Goal: Task Accomplishment & Management: Manage account settings

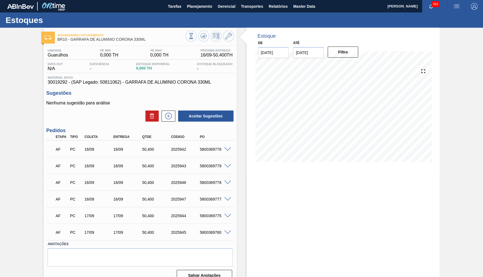
scroll to position [9, 0]
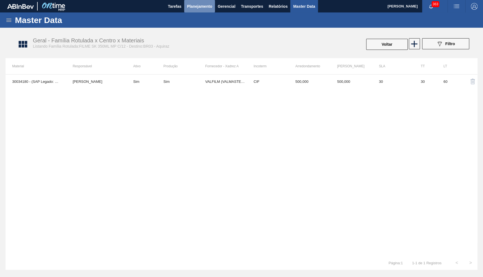
click at [201, 9] on span "Planejamento" at bounding box center [199, 6] width 25 height 7
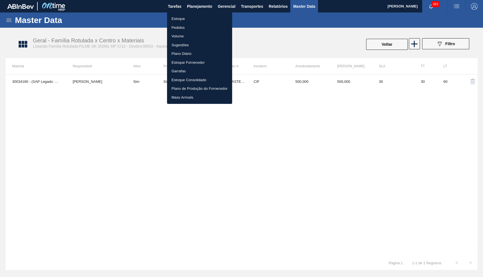
click at [189, 19] on li "Estoque" at bounding box center [199, 18] width 65 height 9
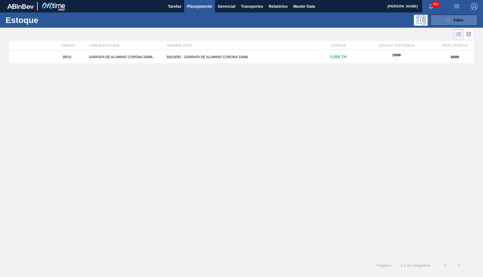
click at [455, 22] on span "Filtro" at bounding box center [459, 20] width 10 height 4
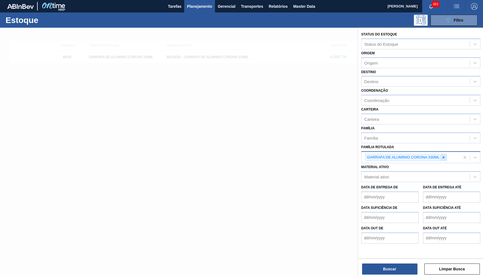
click at [446, 154] on div at bounding box center [443, 157] width 6 height 7
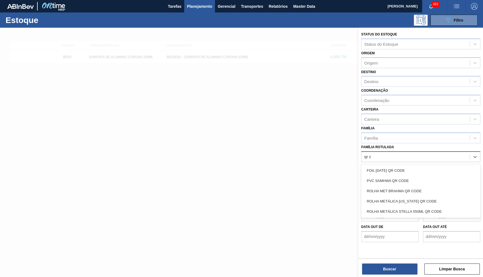
type Rotulada "qr"
click at [379, 186] on div "ROLHA MET BRAHMA QR CODE" at bounding box center [420, 191] width 119 height 10
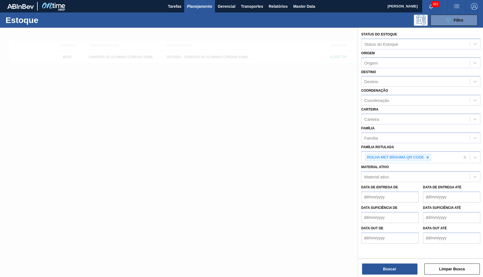
click at [380, 276] on div "Status do Estoque Status do Estoque Origem Origem Destino Destino Coordenação C…" at bounding box center [420, 153] width 125 height 250
click at [373, 267] on button "Buscar" at bounding box center [389, 268] width 55 height 11
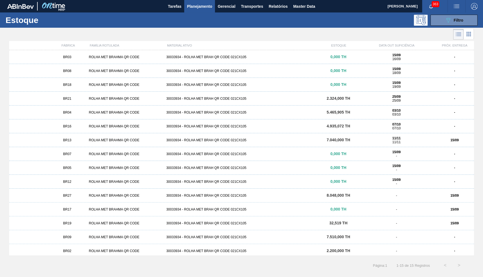
click at [89, 127] on div "ROLHA MET BRAHMA QR CODE" at bounding box center [126, 126] width 78 height 4
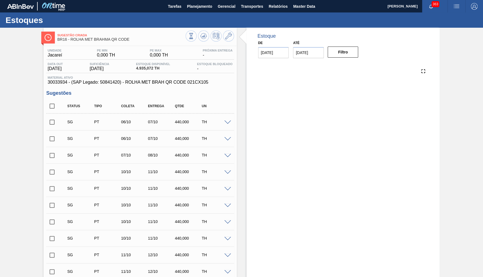
type input "15/09/2025"
type input "30/11/2025"
click at [226, 40] on button at bounding box center [228, 35] width 11 height 11
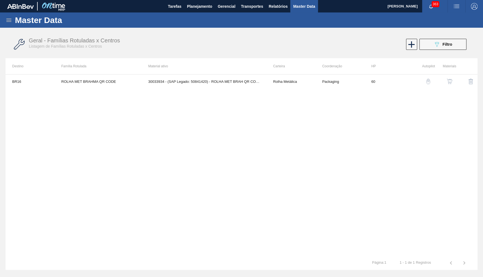
click at [444, 84] on button "button" at bounding box center [449, 81] width 13 height 13
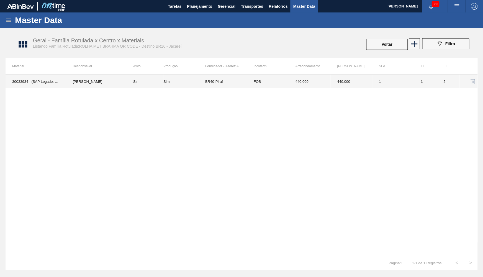
click at [228, 79] on td "BR40-Piraí" at bounding box center [226, 81] width 42 height 14
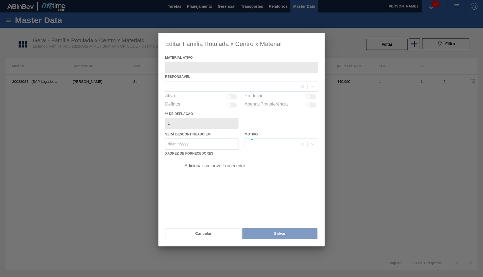
type ativo "30033934 - (SAP Legado: 50841420) - ROLHA MET BRAH QR CODE 021CX105"
checkbox input "true"
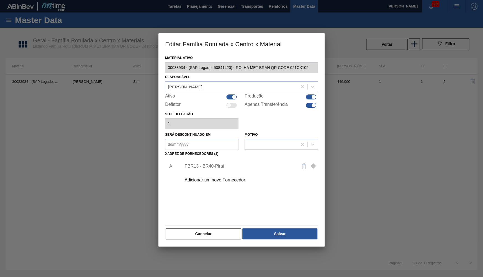
drag, startPoint x: 217, startPoint y: 169, endPoint x: 218, endPoint y: 175, distance: 6.2
click at [218, 169] on div "PBR13 - BR40-Piraí" at bounding box center [248, 166] width 140 height 14
click at [219, 178] on div "Adicionar um novo Fornecedor" at bounding box center [238, 180] width 109 height 5
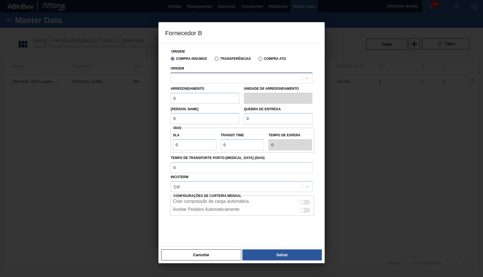
click at [185, 79] on div at bounding box center [236, 78] width 131 height 8
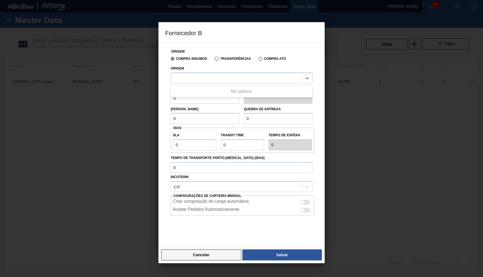
click at [201, 247] on div "Cancelar Salvar" at bounding box center [241, 254] width 166 height 17
click at [199, 258] on button "Cancelar" at bounding box center [201, 254] width 80 height 11
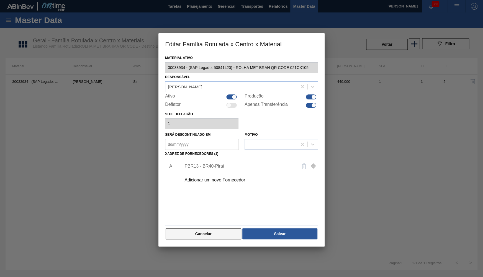
click at [191, 230] on button "Cancelar" at bounding box center [204, 233] width 76 height 11
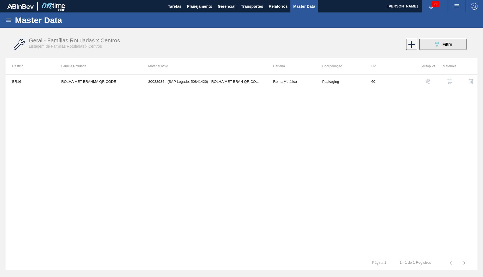
click at [440, 46] on icon "089F7B8B-B2A5-4AFE-B5C0-19BA573D28AC" at bounding box center [436, 44] width 7 height 7
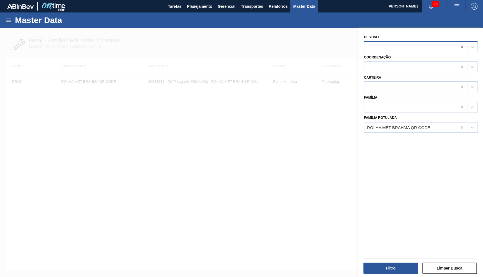
click at [461, 47] on icon at bounding box center [462, 46] width 2 height 3
click at [412, 264] on button "Filtro" at bounding box center [390, 268] width 55 height 11
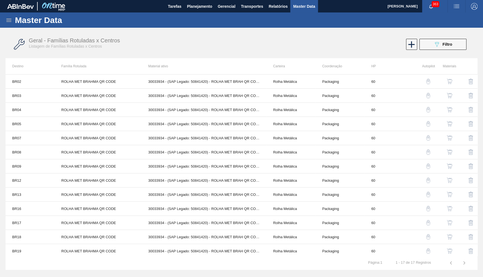
click at [455, 82] on button "button" at bounding box center [449, 81] width 13 height 13
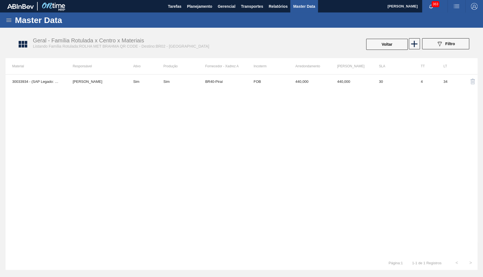
click at [179, 103] on div "30033934 - (SAP Legado: 50841420) - ROLHA MET BRAH QR CODE 021CX105 YASMIM FERR…" at bounding box center [242, 165] width 472 height 182
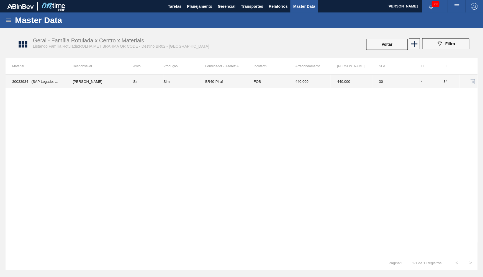
click at [197, 81] on div "Sim" at bounding box center [184, 81] width 42 height 4
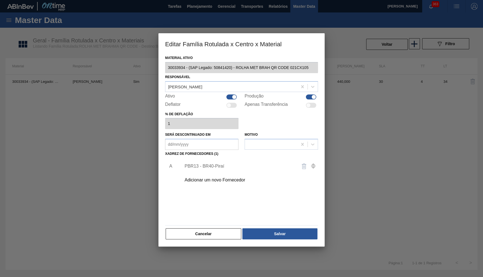
click at [211, 181] on div "Adicionar um novo Fornecedor" at bounding box center [248, 180] width 140 height 14
click at [210, 179] on div "Adicionar um novo Fornecedor" at bounding box center [238, 180] width 109 height 5
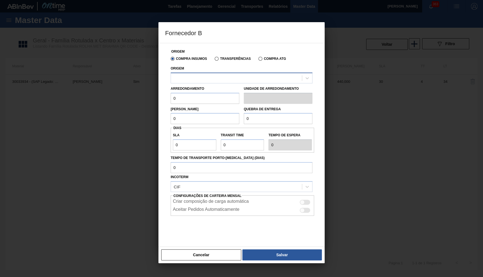
click at [214, 77] on div at bounding box center [236, 78] width 131 height 8
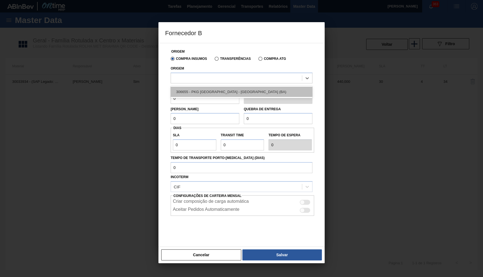
click at [217, 91] on div "306655 - PKG Brasil - Alagoinhas (BA)" at bounding box center [242, 92] width 142 height 10
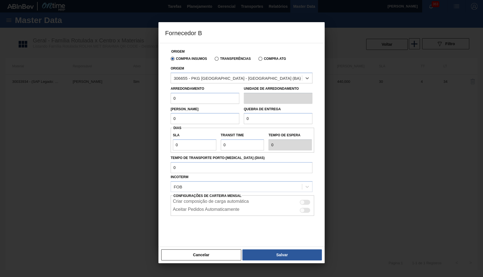
click at [175, 97] on input "0" at bounding box center [205, 98] width 69 height 11
paste input "NaN"
type input "NaN"
click at [202, 256] on button "Cancelar" at bounding box center [201, 254] width 80 height 11
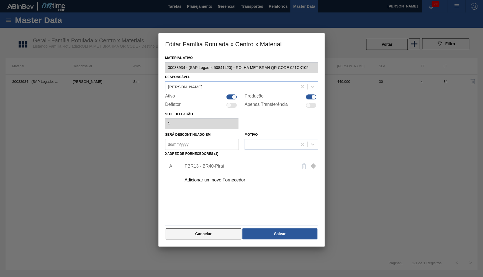
click at [181, 229] on button "Cancelar" at bounding box center [204, 233] width 76 height 11
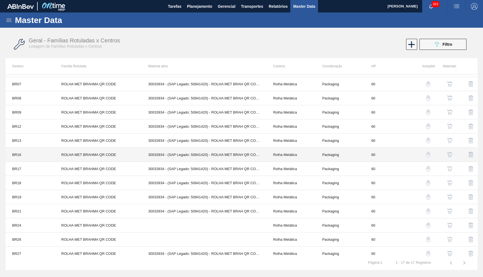
scroll to position [58, 0]
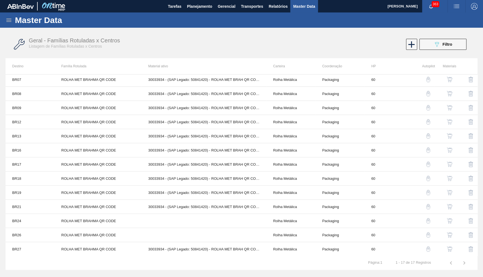
click at [453, 243] on button "button" at bounding box center [449, 248] width 13 height 13
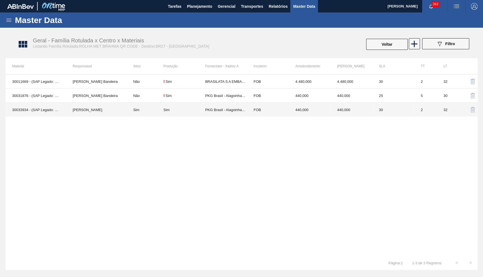
click at [305, 105] on td "440,000" at bounding box center [310, 110] width 42 height 14
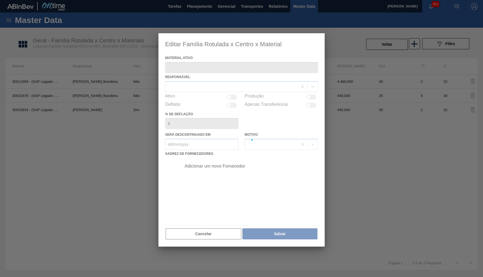
type ativo "30033934 - (SAP Legado: 50841420) - ROLHA MET BRAH QR CODE 021CX105"
checkbox input "true"
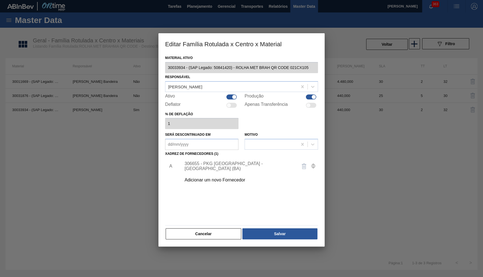
click at [241, 164] on div "306655 - PKG Brasil - Alagoinhas (BA)" at bounding box center [238, 166] width 109 height 10
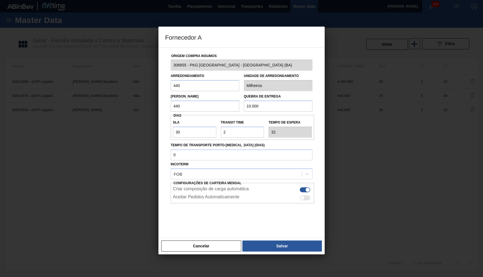
drag, startPoint x: 197, startPoint y: 90, endPoint x: 45, endPoint y: 88, distance: 152.3
click at [171, 88] on input "440" at bounding box center [205, 85] width 69 height 11
click at [215, 261] on div at bounding box center [241, 138] width 483 height 277
click at [215, 247] on button "Cancelar" at bounding box center [201, 245] width 80 height 11
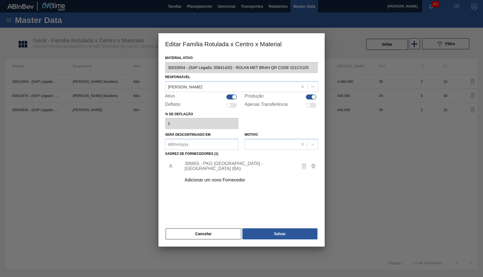
click at [215, 247] on div at bounding box center [241, 138] width 483 height 277
click at [212, 236] on button "Cancelar" at bounding box center [204, 233] width 76 height 11
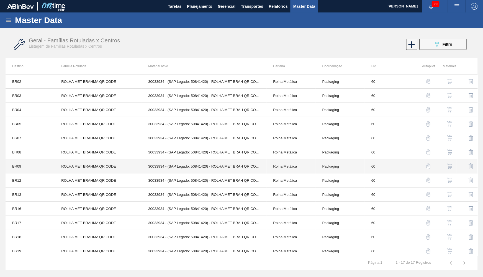
scroll to position [58, 0]
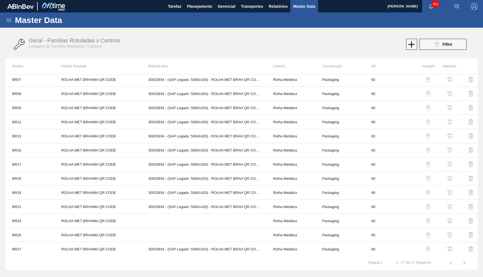
click at [454, 208] on button "button" at bounding box center [449, 206] width 13 height 13
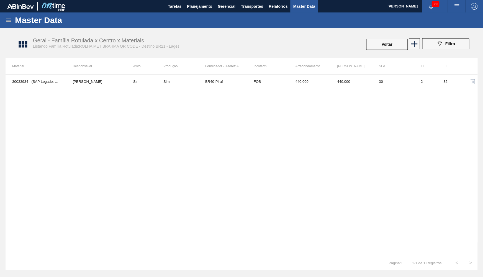
click at [338, 97] on div "30033934 - (SAP Legado: 50841420) - ROLHA MET BRAH QR CODE 021CX105 YASMIM FERR…" at bounding box center [242, 165] width 472 height 182
click at [339, 75] on td "440,000" at bounding box center [351, 81] width 42 height 14
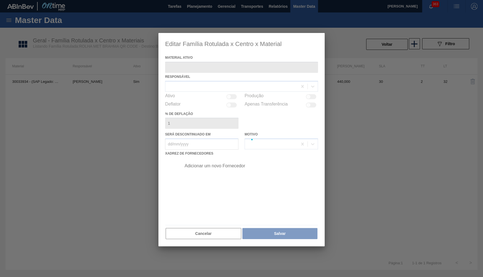
type ativo "30033934 - (SAP Legado: 50841420) - ROLHA MET BRAH QR CODE 021CX105"
checkbox input "true"
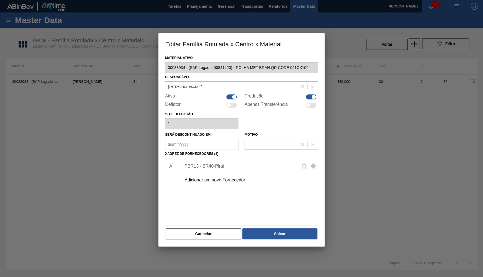
click at [212, 178] on div "Adicionar um novo Fornecedor" at bounding box center [238, 180] width 109 height 5
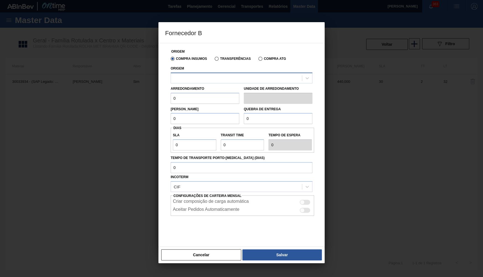
click at [186, 74] on div at bounding box center [236, 78] width 131 height 8
click at [195, 250] on button "Cancelar" at bounding box center [201, 254] width 80 height 11
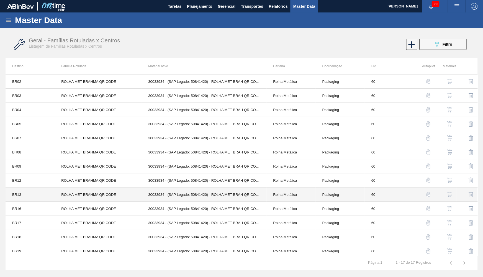
scroll to position [58, 0]
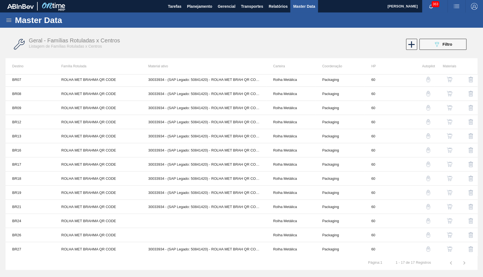
click at [449, 191] on img "button" at bounding box center [450, 193] width 6 height 6
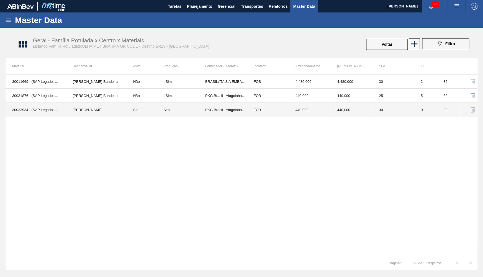
click at [388, 111] on td "30" at bounding box center [393, 110] width 42 height 14
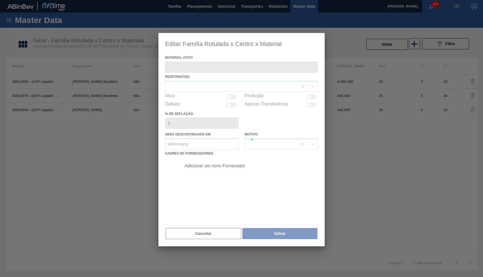
type ativo "30033934 - (SAP Legado: 50841420) - ROLHA MET BRAH QR CODE 021CX105"
checkbox input "true"
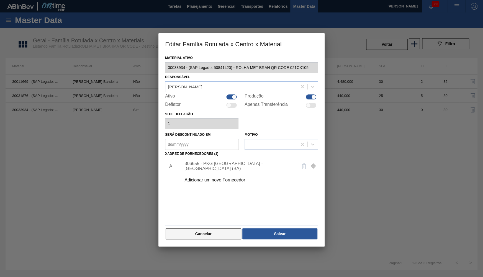
click at [200, 230] on button "Cancelar" at bounding box center [204, 233] width 76 height 11
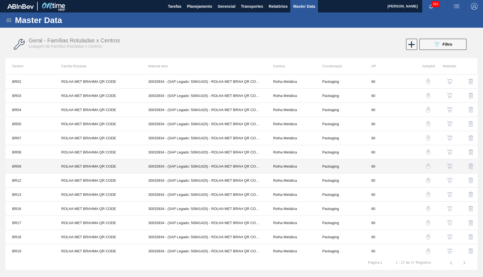
click at [46, 165] on td "BR09" at bounding box center [30, 166] width 49 height 14
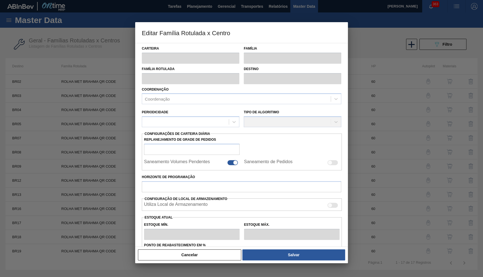
type input "Rolha Metálica"
type input "ROLHA MET BRAHMA QR CODE"
type input "BR09 - Agudos"
type input "60"
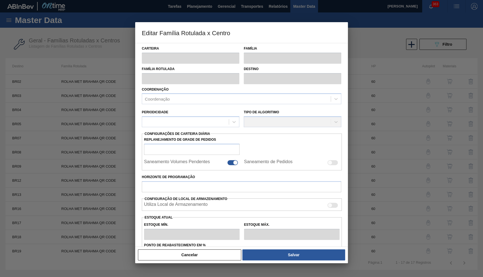
type input "0"
type input "100"
type input "0,000"
checkbox input "true"
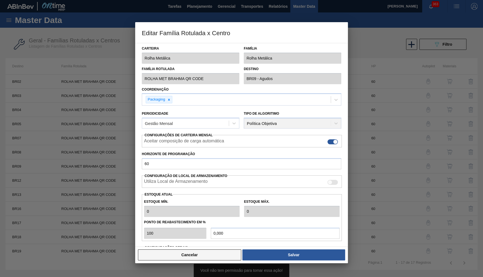
click at [190, 255] on button "Cancelar" at bounding box center [189, 254] width 103 height 11
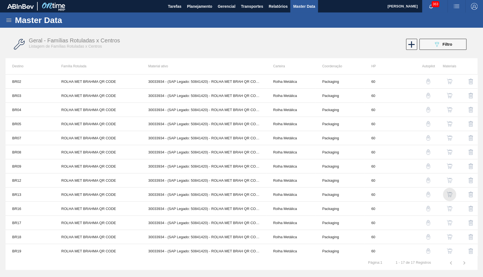
click at [449, 193] on img "button" at bounding box center [450, 195] width 6 height 6
click at [450, 179] on img "button" at bounding box center [450, 181] width 6 height 6
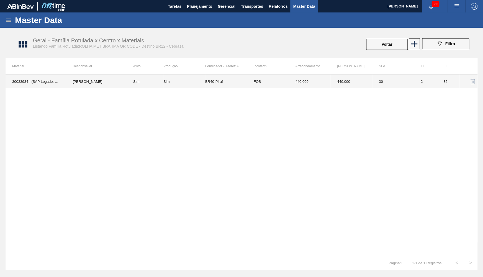
click at [202, 82] on div "Sim" at bounding box center [184, 81] width 42 height 4
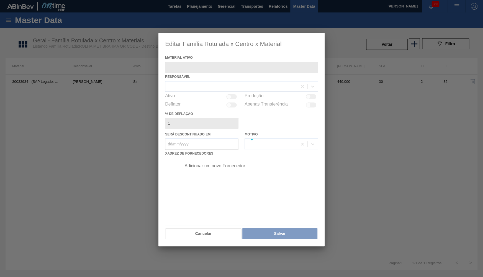
type ativo "30033934 - (SAP Legado: 50841420) - ROLHA MET BRAH QR CODE 021CX105"
checkbox input "true"
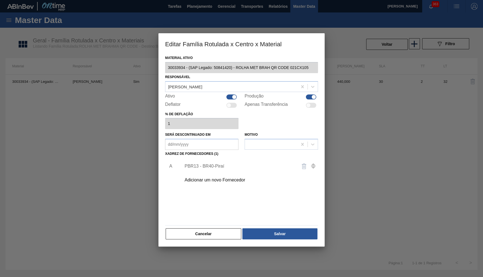
click at [205, 178] on div "Adicionar um novo Fornecedor" at bounding box center [238, 180] width 109 height 5
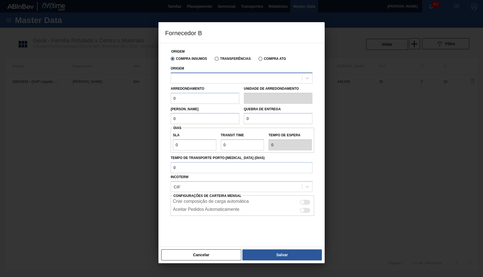
click at [212, 74] on div at bounding box center [236, 78] width 131 height 8
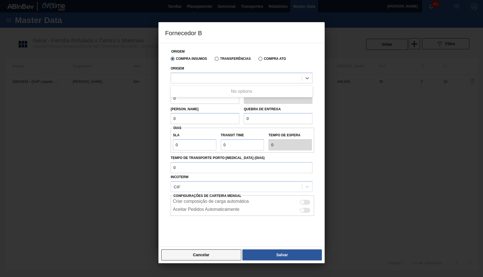
click at [219, 253] on button "Cancelar" at bounding box center [201, 254] width 80 height 11
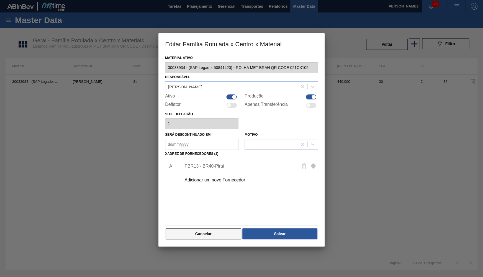
click at [204, 232] on button "Cancelar" at bounding box center [204, 233] width 76 height 11
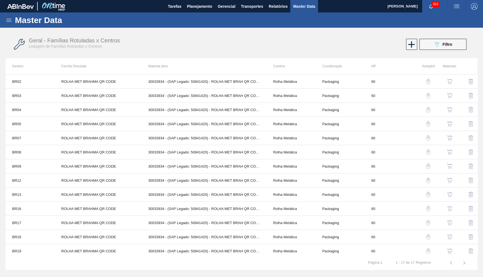
click at [451, 181] on img "button" at bounding box center [450, 181] width 6 height 6
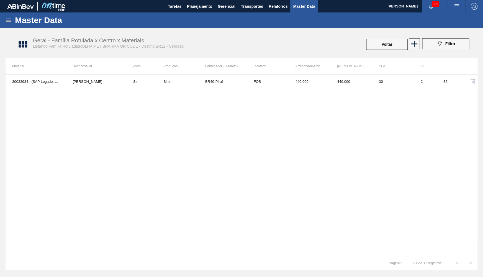
click at [110, 74] on th "Responsável" at bounding box center [96, 66] width 60 height 16
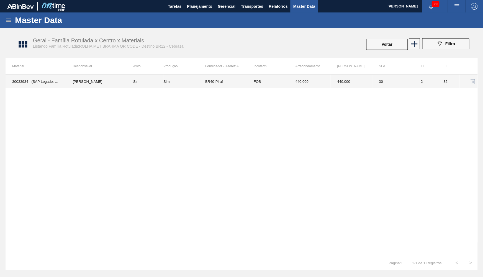
click at [114, 76] on td "YASMIM [PERSON_NAME] [PERSON_NAME]" at bounding box center [96, 81] width 60 height 14
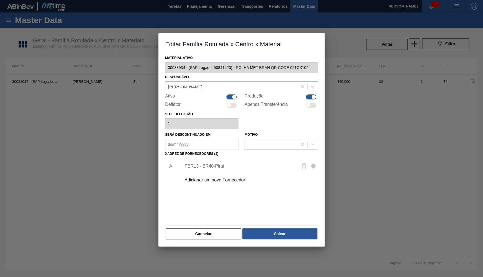
click at [212, 181] on div "Adicionar um novo Fornecedor" at bounding box center [248, 180] width 140 height 14
click at [210, 178] on div "Adicionar um novo Fornecedor" at bounding box center [238, 180] width 109 height 5
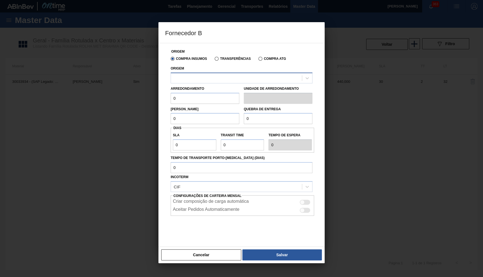
drag, startPoint x: 202, startPoint y: 68, endPoint x: 205, endPoint y: 73, distance: 6.1
click at [203, 68] on div "Origem" at bounding box center [242, 74] width 142 height 19
click at [205, 74] on div at bounding box center [236, 78] width 131 height 8
click at [178, 261] on div "Cancelar Salvar" at bounding box center [241, 254] width 166 height 17
click at [189, 256] on button "Cancelar" at bounding box center [201, 254] width 80 height 11
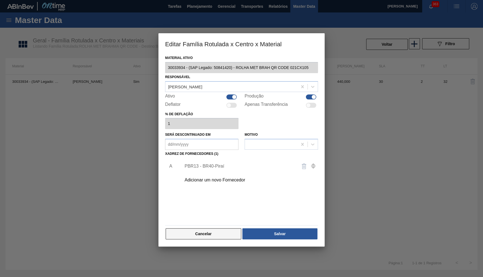
click at [204, 234] on button "Cancelar" at bounding box center [204, 233] width 76 height 11
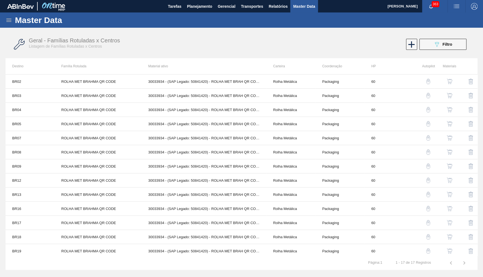
click at [451, 79] on img "button" at bounding box center [450, 82] width 6 height 6
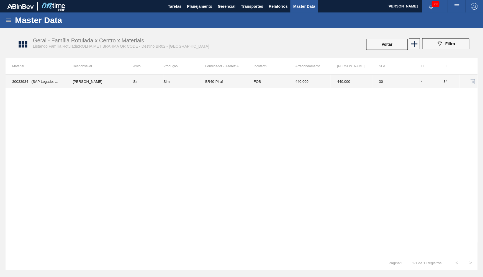
click at [425, 75] on td "4" at bounding box center [425, 81] width 23 height 14
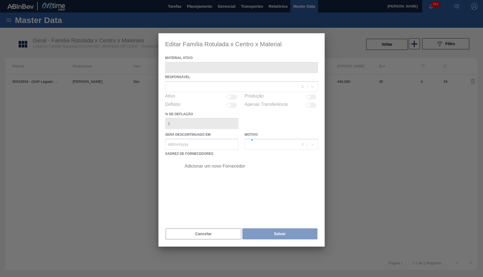
type ativo "30033934 - (SAP Legado: 50841420) - ROLHA MET BRAH QR CODE 021CX105"
checkbox input "true"
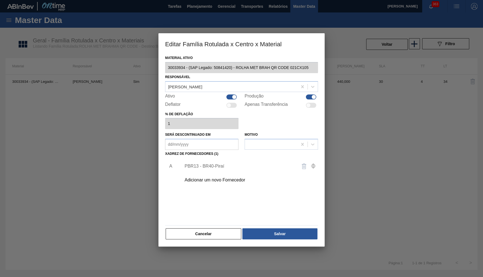
click at [222, 178] on div "Adicionar um novo Fornecedor" at bounding box center [238, 180] width 109 height 5
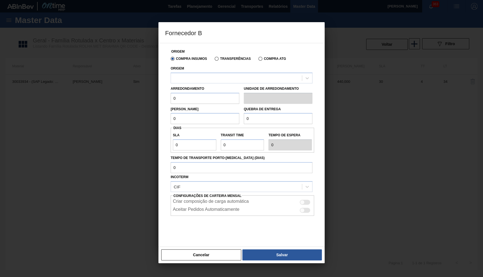
click at [215, 70] on div "Origem" at bounding box center [242, 74] width 142 height 19
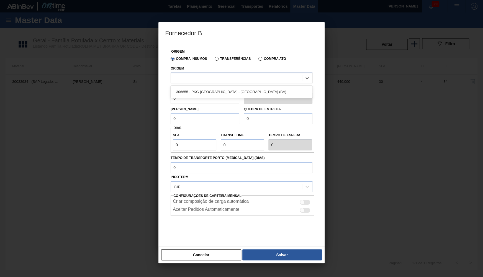
click at [217, 74] on div at bounding box center [236, 78] width 131 height 8
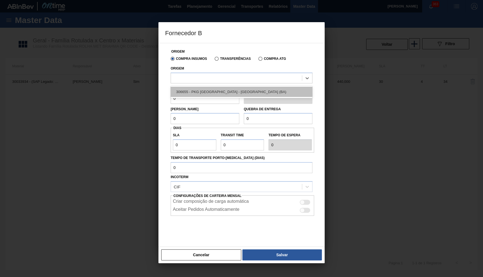
click at [217, 91] on div "306655 - PKG Brasil - Alagoinhas (BA)" at bounding box center [242, 92] width 142 height 10
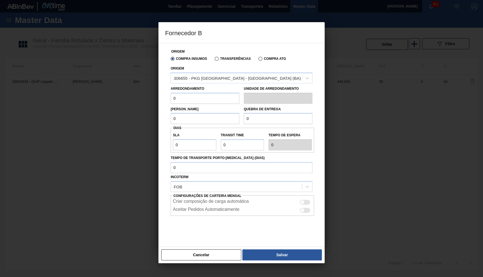
drag, startPoint x: 193, startPoint y: 98, endPoint x: 172, endPoint y: 92, distance: 21.6
click at [172, 93] on input "0" at bounding box center [205, 98] width 69 height 11
paste input "44"
type input "440"
drag, startPoint x: 178, startPoint y: 117, endPoint x: 139, endPoint y: 118, distance: 39.1
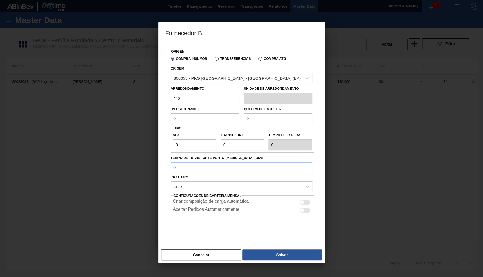
click at [171, 118] on input "0" at bounding box center [205, 118] width 69 height 11
paste input "44"
type input "440"
drag, startPoint x: 251, startPoint y: 122, endPoint x: 207, endPoint y: 124, distance: 44.1
click at [244, 124] on input "0" at bounding box center [278, 118] width 69 height 11
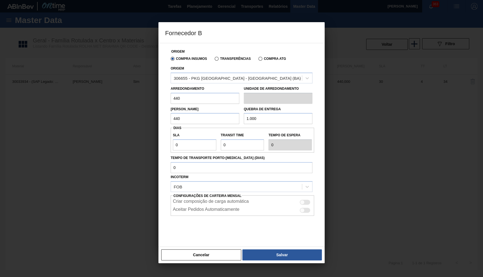
type input "10.000"
click at [185, 175] on label "Incoterm" at bounding box center [180, 177] width 18 height 4
click at [174, 184] on input "Incoterm" at bounding box center [174, 186] width 1 height 5
click at [185, 162] on input "Tempo de Transporte Porto-Doca (dias)" at bounding box center [242, 167] width 142 height 11
drag, startPoint x: 183, startPoint y: 147, endPoint x: 146, endPoint y: 143, distance: 37.7
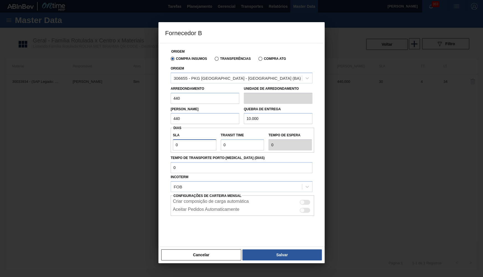
click at [173, 143] on input "0" at bounding box center [194, 144] width 43 height 11
type input "3"
type input "30"
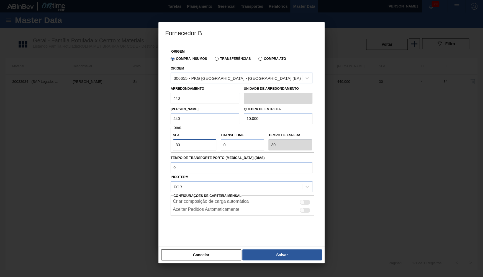
type input "30"
drag, startPoint x: 224, startPoint y: 154, endPoint x: 223, endPoint y: 143, distance: 11.1
click at [219, 150] on div "Origem Compra Insumos Transferências Compra ATG Origem 306655 - PKG Brasil - Al…" at bounding box center [241, 143] width 153 height 200
drag, startPoint x: 176, startPoint y: 143, endPoint x: 157, endPoint y: 144, distance: 18.6
click at [221, 144] on input "Transit Time" at bounding box center [242, 144] width 43 height 11
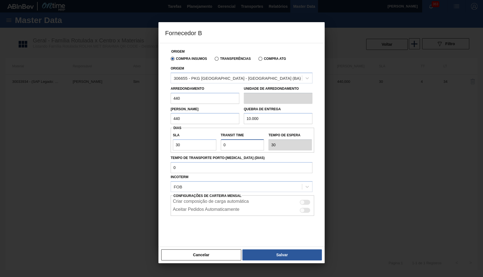
type input "2"
type input "32"
type input "NaN"
type input "1"
type input "31"
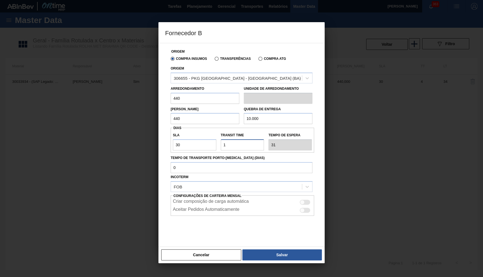
type input "1"
click at [306, 200] on div at bounding box center [305, 202] width 11 height 5
checkbox input "true"
click at [291, 264] on div at bounding box center [241, 138] width 483 height 277
click at [288, 260] on div "Cancelar Salvar" at bounding box center [241, 254] width 166 height 17
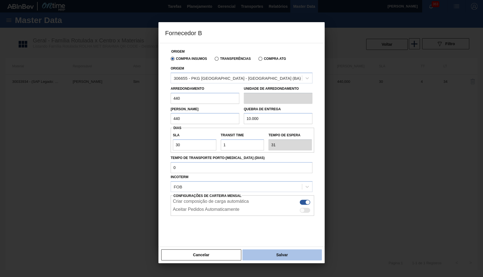
click at [283, 257] on button "Salvar" at bounding box center [281, 254] width 79 height 11
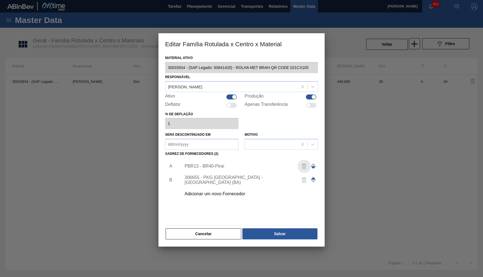
click at [303, 163] on img "button" at bounding box center [304, 166] width 7 height 7
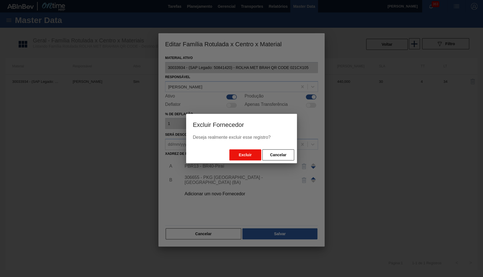
click at [251, 151] on button "Excluir" at bounding box center [245, 154] width 32 height 11
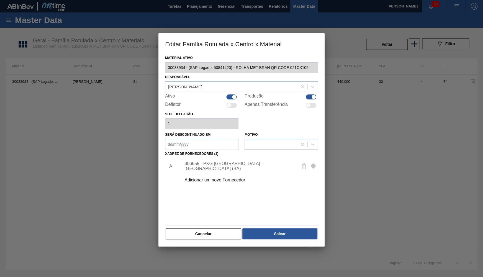
click at [271, 228] on button "Salvar" at bounding box center [279, 233] width 75 height 11
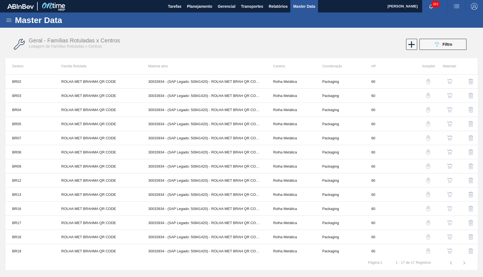
click at [451, 94] on img "button" at bounding box center [450, 96] width 6 height 6
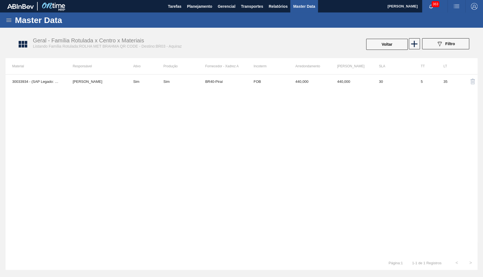
click at [94, 74] on th "Responsável" at bounding box center [96, 66] width 60 height 16
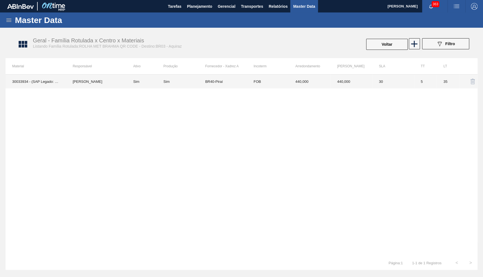
click at [119, 78] on td "YASMIM [PERSON_NAME] [PERSON_NAME]" at bounding box center [96, 81] width 60 height 14
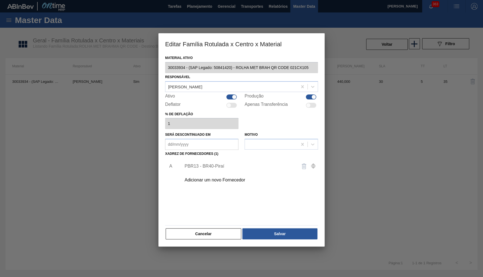
click at [218, 185] on div "A PBR13 - BR40-Piraí Adicionar um novo Fornecedor" at bounding box center [241, 190] width 153 height 65
click at [209, 166] on div "PBR13 - BR40-Piraí" at bounding box center [248, 166] width 140 height 14
click at [216, 174] on div "Adicionar um novo Fornecedor" at bounding box center [248, 180] width 140 height 14
click at [219, 179] on div "Adicionar um novo Fornecedor" at bounding box center [238, 180] width 109 height 5
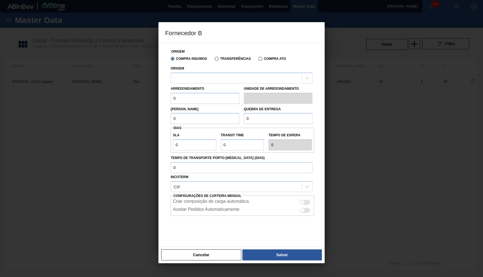
click at [201, 84] on div "Arredondamento 0 Unidade de arredondamento" at bounding box center [241, 93] width 146 height 20
click at [207, 68] on div "Origem" at bounding box center [242, 74] width 142 height 19
click at [208, 68] on div "Origem" at bounding box center [242, 74] width 142 height 19
click at [218, 77] on div at bounding box center [236, 78] width 131 height 8
click at [214, 252] on button "Cancelar" at bounding box center [201, 254] width 80 height 11
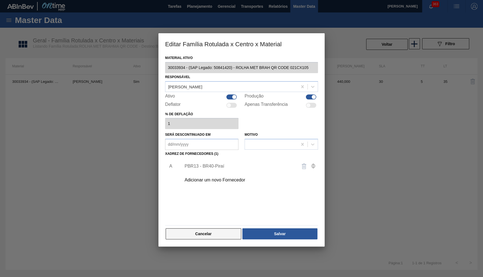
click at [222, 231] on button "Cancelar" at bounding box center [204, 233] width 76 height 11
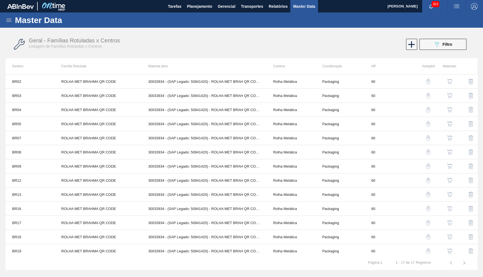
click at [448, 107] on img "button" at bounding box center [450, 110] width 6 height 6
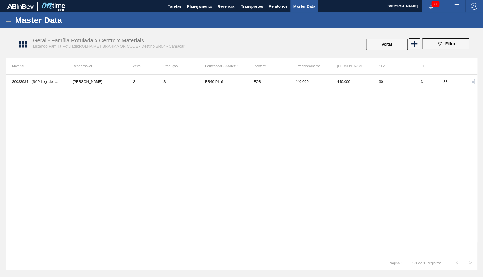
click at [100, 84] on td "YASMIM [PERSON_NAME] [PERSON_NAME]" at bounding box center [96, 81] width 60 height 14
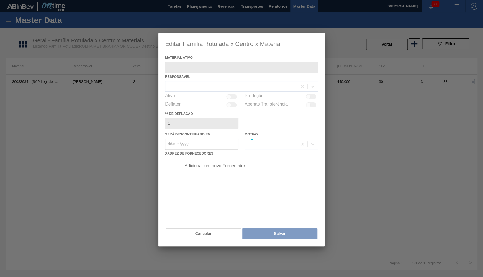
type ativo "30033934 - (SAP Legado: 50841420) - ROLHA MET BRAH QR CODE 021CX105"
checkbox input "true"
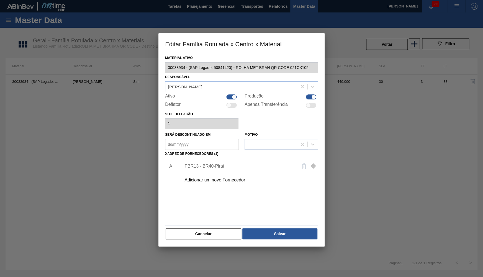
click at [194, 179] on div "Adicionar um novo Fornecedor" at bounding box center [238, 180] width 109 height 5
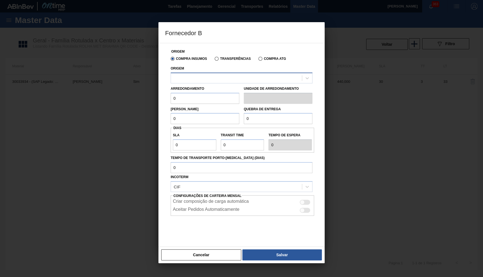
click at [198, 78] on div at bounding box center [236, 78] width 131 height 8
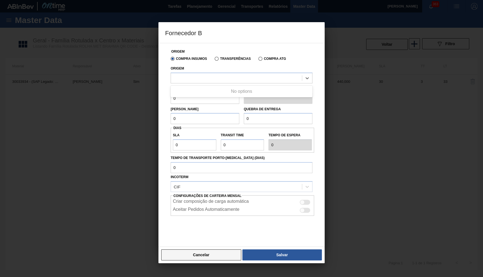
click at [203, 255] on button "Cancelar" at bounding box center [201, 254] width 80 height 11
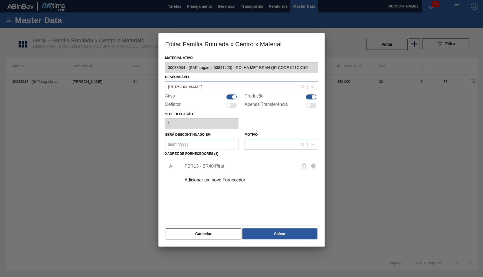
click at [228, 238] on div "Material ativo 30033934 - (SAP Legado: 50841420) - ROLHA MET BRAH QR CODE 021CX…" at bounding box center [241, 150] width 166 height 192
click at [220, 224] on div "Material ativo 30033934 - (SAP Legado: 50841420) - ROLHA MET BRAH QR CODE 021CX…" at bounding box center [241, 147] width 153 height 186
click at [175, 228] on button "Cancelar" at bounding box center [204, 233] width 76 height 11
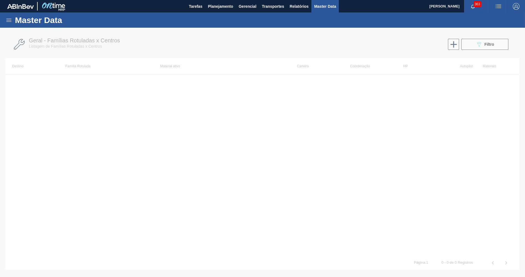
click at [7, 21] on icon at bounding box center [8, 20] width 5 height 3
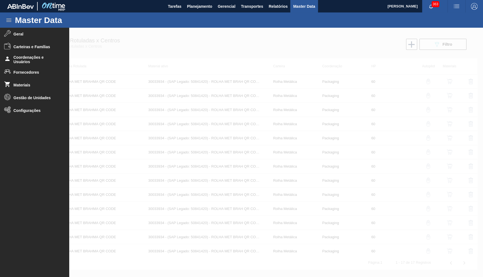
click at [102, 88] on div at bounding box center [241, 152] width 483 height 249
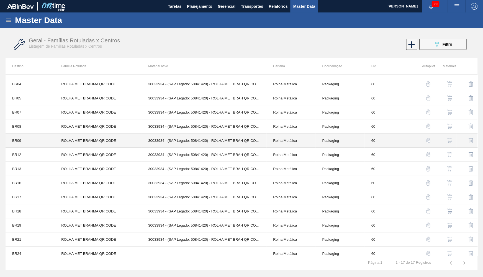
scroll to position [27, 0]
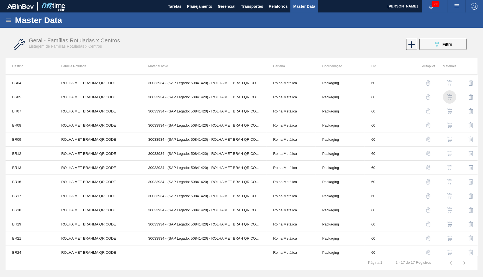
click at [448, 95] on img "button" at bounding box center [450, 97] width 6 height 6
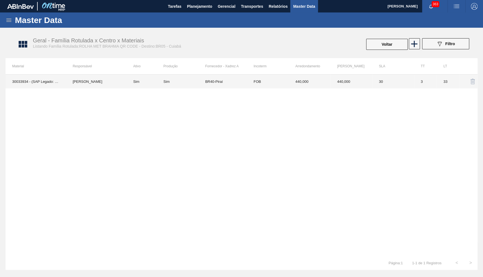
click at [162, 85] on td "Sim" at bounding box center [145, 81] width 37 height 14
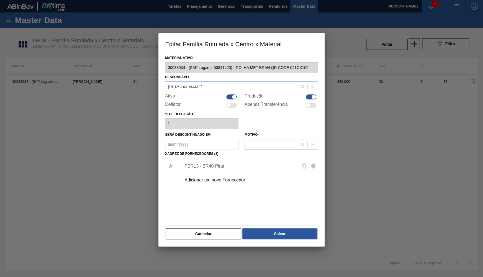
click at [225, 181] on div "Adicionar um novo Fornecedor" at bounding box center [248, 180] width 140 height 14
click at [224, 179] on div "Adicionar um novo Fornecedor" at bounding box center [238, 180] width 109 height 5
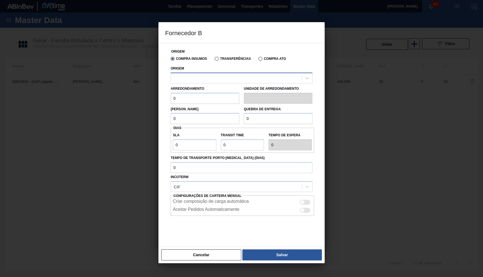
click at [214, 81] on div at bounding box center [236, 78] width 131 height 8
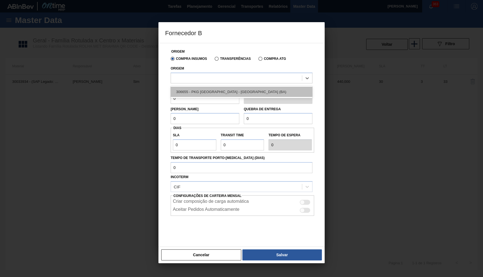
click at [217, 89] on div "306655 - PKG Brasil - Alagoinhas (BA)" at bounding box center [242, 92] width 142 height 10
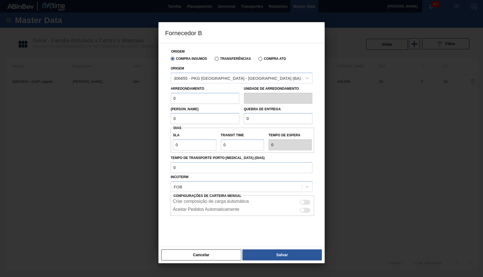
drag, startPoint x: 196, startPoint y: 97, endPoint x: 156, endPoint y: 97, distance: 40.4
click at [171, 97] on input "0" at bounding box center [205, 98] width 69 height 11
drag, startPoint x: 182, startPoint y: 95, endPoint x: 164, endPoint y: 93, distance: 18.1
click at [171, 93] on input "0" at bounding box center [205, 98] width 69 height 11
paste input "44"
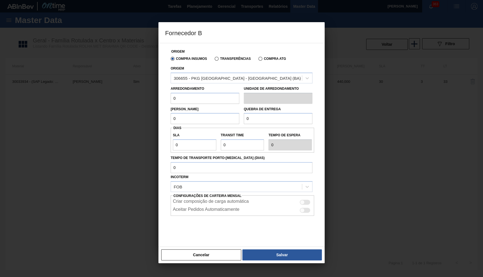
type input "440"
drag, startPoint x: 197, startPoint y: 116, endPoint x: 139, endPoint y: 115, distance: 57.3
click at [171, 115] on input "0" at bounding box center [205, 118] width 69 height 11
paste input "44"
type input "440"
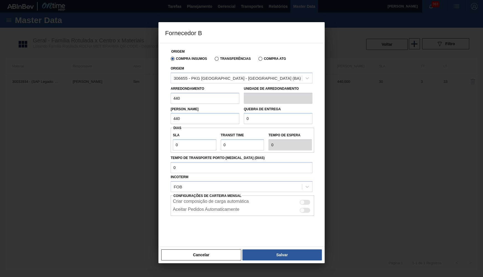
drag, startPoint x: 256, startPoint y: 115, endPoint x: 196, endPoint y: 109, distance: 60.1
click at [244, 113] on input "0" at bounding box center [278, 118] width 69 height 11
type input "10.000"
drag, startPoint x: 187, startPoint y: 140, endPoint x: 108, endPoint y: 133, distance: 79.2
click at [173, 139] on input "0" at bounding box center [194, 144] width 43 height 11
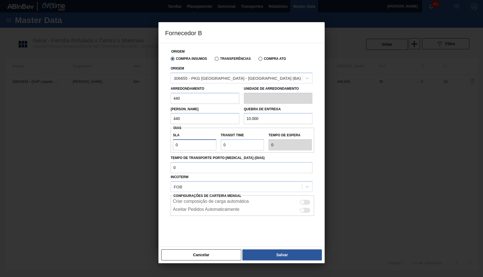
type input "3"
type input "30"
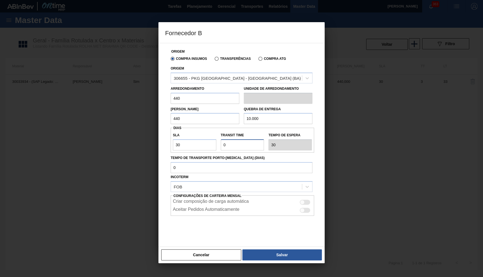
drag, startPoint x: 230, startPoint y: 140, endPoint x: 197, endPoint y: 138, distance: 33.0
click at [221, 139] on input "Transit Time" at bounding box center [242, 144] width 43 height 11
type input "4"
type input "34"
type input "4"
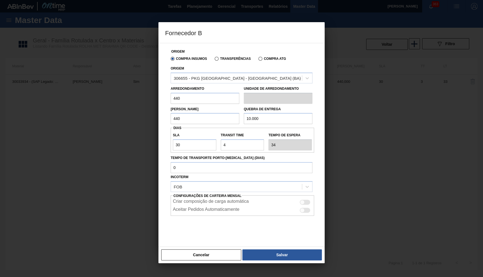
click at [309, 200] on div at bounding box center [305, 202] width 11 height 5
checkbox input "true"
click at [289, 254] on button "Salvar" at bounding box center [281, 254] width 79 height 11
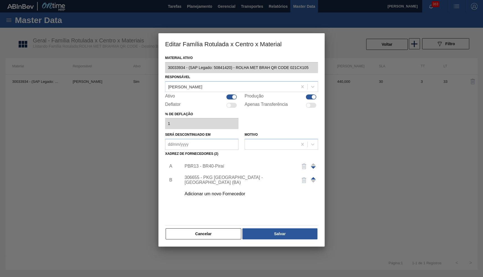
drag, startPoint x: 278, startPoint y: 228, endPoint x: 298, endPoint y: 168, distance: 63.4
click at [295, 174] on div "Material ativo 30033934 - (SAP Legado: 50841420) - ROLHA MET BRAH QR CODE 021CX…" at bounding box center [241, 147] width 153 height 186
click at [302, 163] on img "button" at bounding box center [304, 166] width 7 height 7
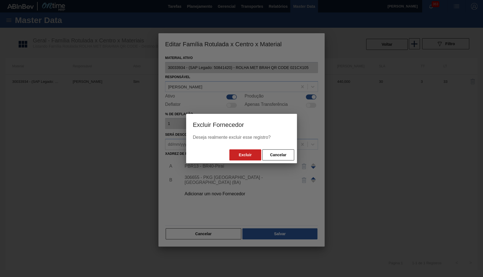
drag, startPoint x: 251, startPoint y: 155, endPoint x: 262, endPoint y: 192, distance: 39.3
click at [251, 155] on button "Excluir" at bounding box center [245, 154] width 32 height 11
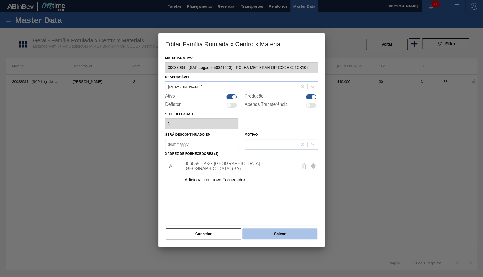
click at [270, 232] on button "Salvar" at bounding box center [279, 233] width 75 height 11
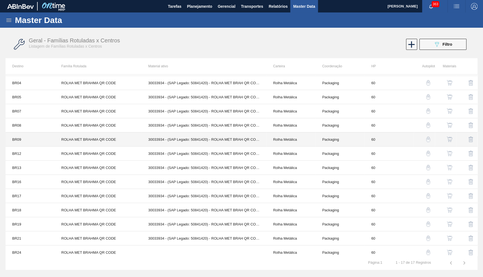
scroll to position [54, 0]
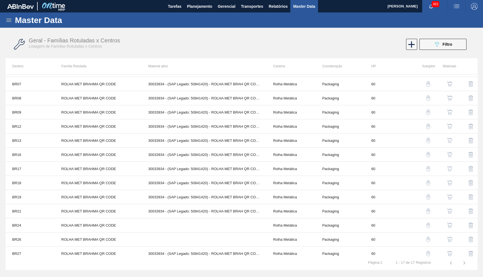
click at [450, 122] on button "button" at bounding box center [449, 126] width 13 height 13
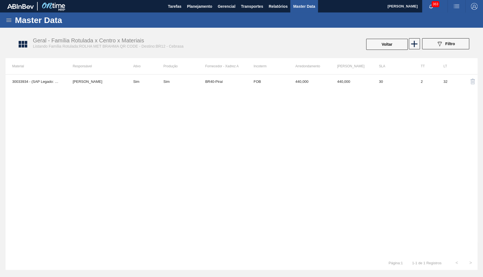
click at [267, 71] on th "Incoterm" at bounding box center [268, 66] width 42 height 16
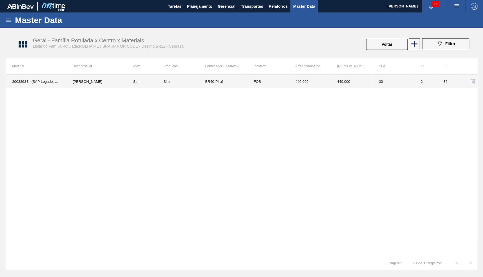
click at [276, 75] on td "FOB" at bounding box center [268, 81] width 42 height 14
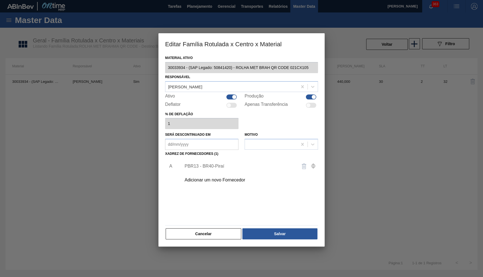
click at [226, 178] on div "Adicionar um novo Fornecedor" at bounding box center [238, 180] width 109 height 5
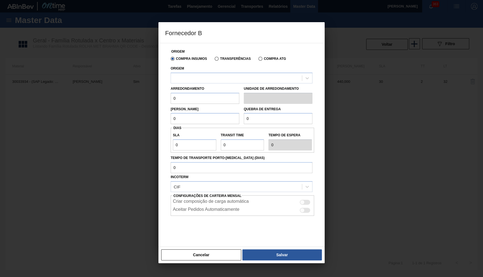
click at [215, 80] on div at bounding box center [236, 78] width 131 height 8
click at [213, 76] on div at bounding box center [236, 78] width 131 height 8
click at [206, 253] on button "Cancelar" at bounding box center [201, 254] width 80 height 11
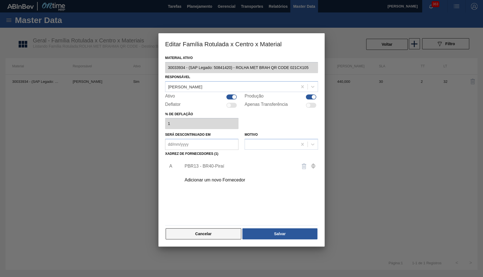
click at [218, 229] on button "Cancelar" at bounding box center [204, 233] width 76 height 11
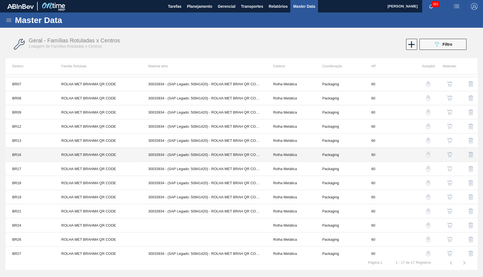
scroll to position [58, 0]
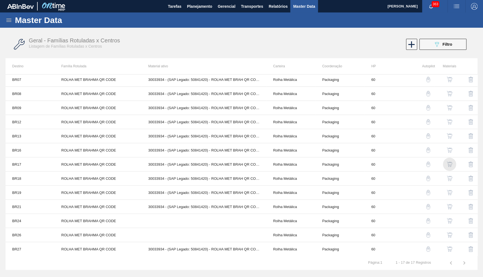
click at [452, 164] on img "button" at bounding box center [450, 164] width 6 height 6
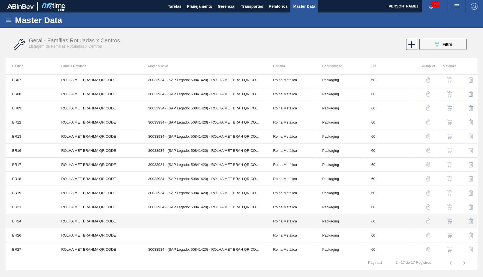
scroll to position [58, 0]
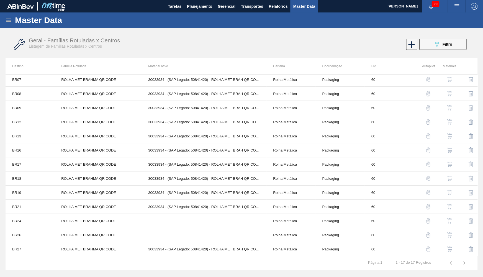
click at [445, 222] on button "button" at bounding box center [449, 220] width 13 height 13
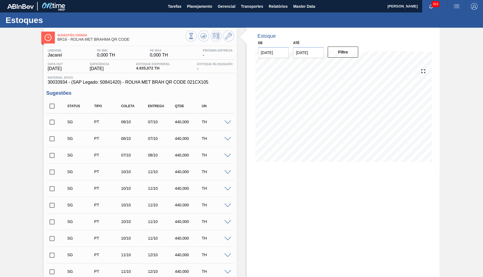
click at [63, 85] on span "30033934 - (SAP Legado: 50841420) - ROLHA MET BRAH QR CODE 021CX105" at bounding box center [140, 82] width 185 height 5
copy span "30033934"
click at [229, 37] on icon at bounding box center [228, 36] width 7 height 7
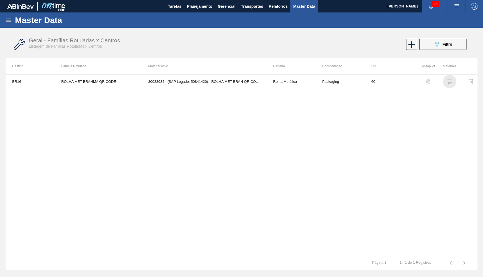
click at [450, 81] on img "button" at bounding box center [450, 82] width 6 height 6
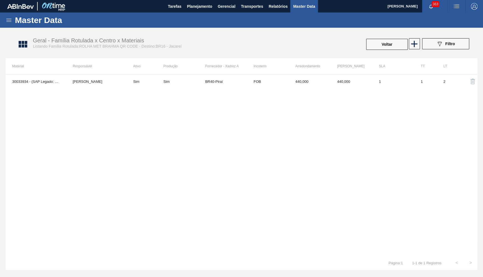
click at [438, 51] on div "Geral - Família Rotulada x Centro x Materiais Listando Família Rotulada:ROLHA M…" at bounding box center [244, 44] width 472 height 21
click at [438, 38] on div "Geral - Família Rotulada x Centro x Materiais Listando Família Rotulada:ROLHA M…" at bounding box center [244, 44] width 472 height 21
click at [434, 45] on button "089F7B8B-B2A5-4AFE-B5C0-19BA573D28AC Filtro" at bounding box center [445, 43] width 47 height 11
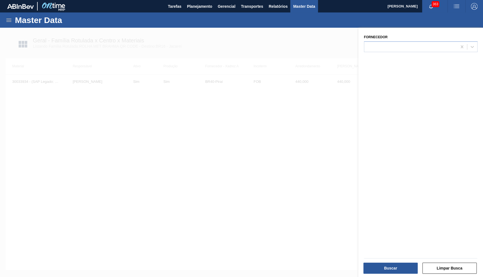
click at [289, 174] on div at bounding box center [241, 166] width 483 height 277
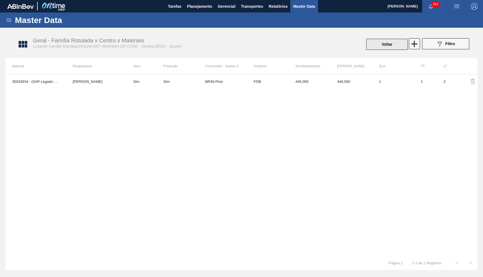
click at [380, 46] on button "Voltar" at bounding box center [387, 44] width 42 height 11
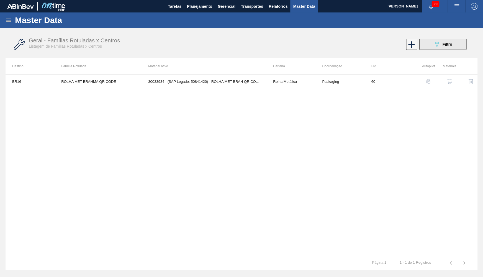
click at [453, 44] on button "089F7B8B-B2A5-4AFE-B5C0-19BA573D28AC Filtro" at bounding box center [442, 44] width 47 height 11
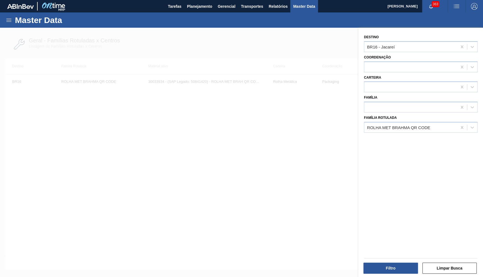
click at [461, 46] on icon at bounding box center [462, 47] width 6 height 6
click at [380, 268] on button "Filtro" at bounding box center [390, 268] width 55 height 11
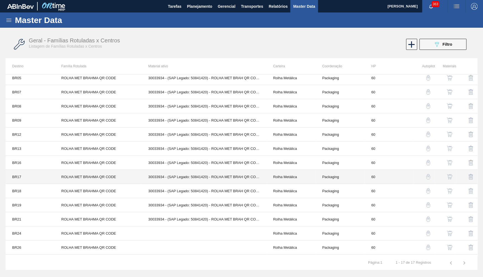
scroll to position [58, 0]
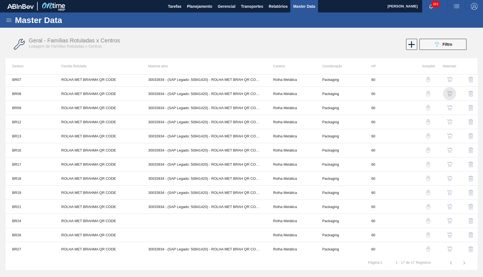
click at [450, 92] on img "button" at bounding box center [450, 94] width 6 height 6
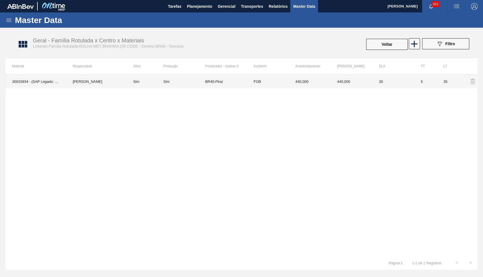
click at [258, 85] on td "FOB" at bounding box center [268, 81] width 42 height 14
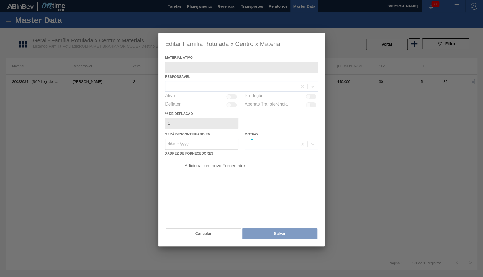
type ativo "30033934 - (SAP Legado: 50841420) - ROLHA MET BRAH QR CODE 021CX105"
checkbox input "true"
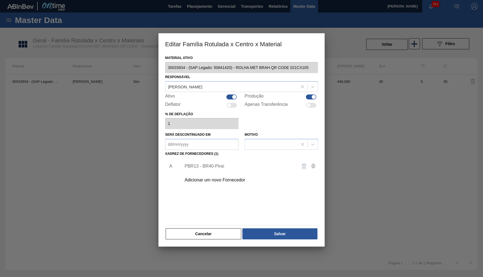
click at [184, 178] on div "Adicionar um novo Fornecedor" at bounding box center [238, 180] width 113 height 5
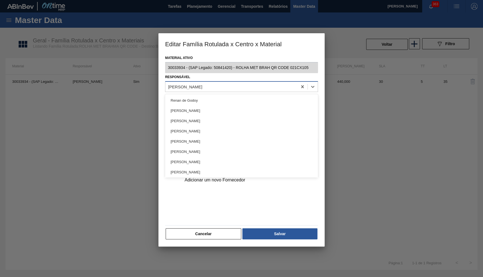
click at [230, 86] on div "YASMIM [PERSON_NAME] [PERSON_NAME]" at bounding box center [231, 87] width 132 height 8
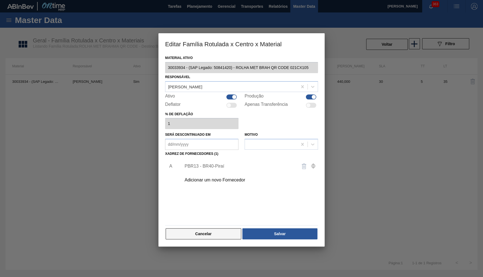
click at [189, 228] on button "Cancelar" at bounding box center [204, 233] width 76 height 11
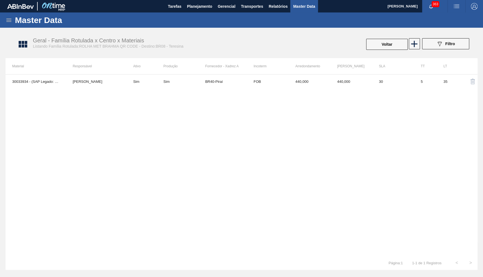
click at [384, 81] on td "30" at bounding box center [393, 81] width 42 height 14
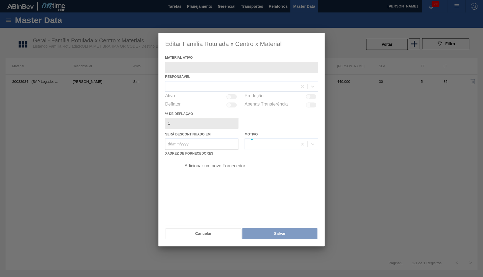
type ativo "30033934 - (SAP Legado: 50841420) - ROLHA MET BRAH QR CODE 021CX105"
checkbox input "true"
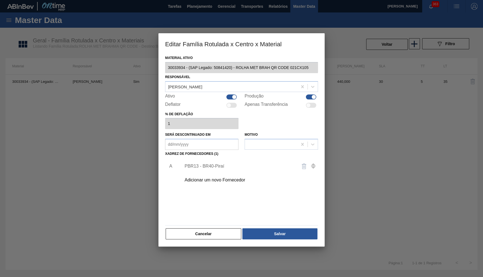
click at [231, 183] on div "Adicionar um novo Fornecedor" at bounding box center [248, 180] width 140 height 14
click at [229, 179] on div "Adicionar um novo Fornecedor" at bounding box center [238, 180] width 109 height 5
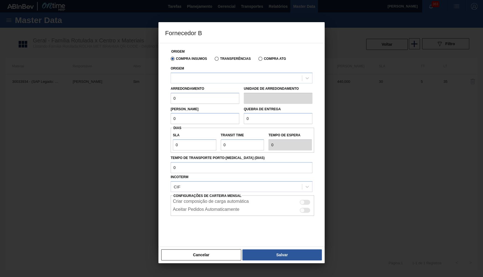
click at [208, 71] on div "Origem" at bounding box center [242, 74] width 142 height 19
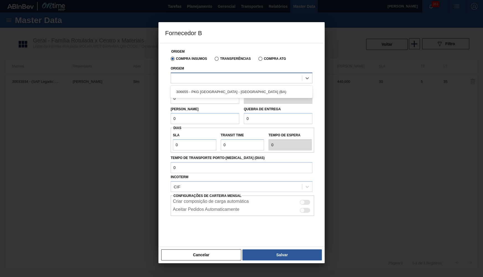
click at [209, 74] on div at bounding box center [236, 78] width 131 height 8
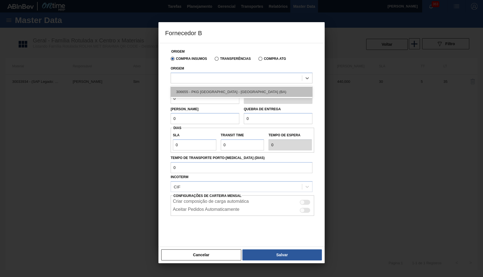
click at [219, 91] on div "306655 - PKG Brasil - Alagoinhas (BA)" at bounding box center [242, 92] width 142 height 10
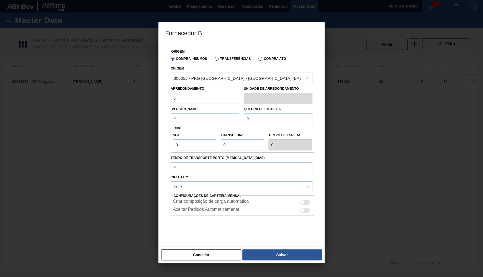
drag, startPoint x: 189, startPoint y: 92, endPoint x: 141, endPoint y: 101, distance: 49.3
click at [171, 101] on input "0" at bounding box center [205, 98] width 69 height 11
drag, startPoint x: 186, startPoint y: 94, endPoint x: 150, endPoint y: 92, distance: 35.7
click at [171, 93] on input "0" at bounding box center [205, 98] width 69 height 11
paste input "text"
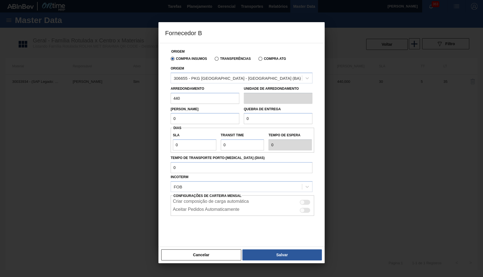
drag, startPoint x: 194, startPoint y: 99, endPoint x: 0, endPoint y: 83, distance: 194.3
click at [171, 93] on input "440" at bounding box center [205, 98] width 69 height 11
type input "440"
drag, startPoint x: 188, startPoint y: 109, endPoint x: 129, endPoint y: 108, distance: 59.0
click at [158, 108] on div "Origem Compra Insumos Transferências Compra ATG Origem 306655 - PKG Brasil - Al…" at bounding box center [241, 145] width 166 height 204
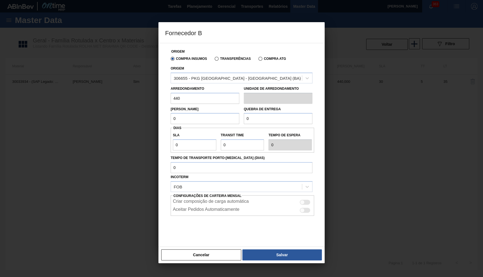
click at [204, 120] on input "0" at bounding box center [205, 118] width 69 height 11
paste input "44"
type input "440"
drag, startPoint x: 289, startPoint y: 116, endPoint x: 121, endPoint y: 118, distance: 168.1
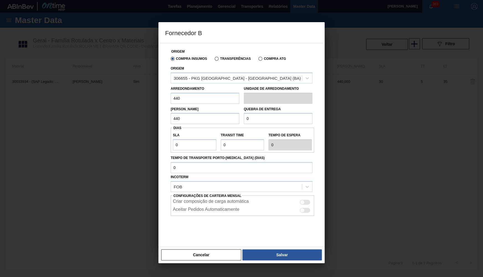
click at [244, 118] on input "0" at bounding box center [278, 118] width 69 height 11
type input "10.000"
drag, startPoint x: 193, startPoint y: 145, endPoint x: 69, endPoint y: 137, distance: 123.8
click at [173, 139] on input "0" at bounding box center [194, 144] width 43 height 11
type input "3"
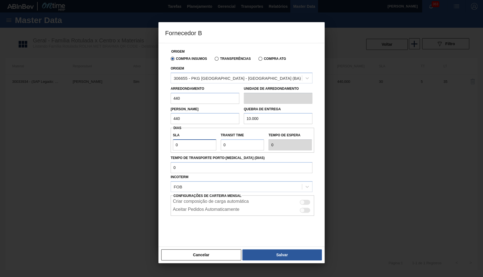
type input "3"
type input "30"
click at [258, 147] on input "Transit Time" at bounding box center [242, 144] width 43 height 11
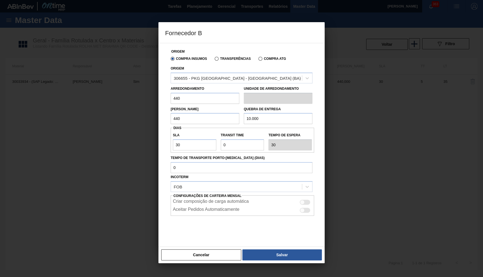
click at [309, 200] on div at bounding box center [305, 202] width 11 height 5
checkbox input "true"
click at [251, 145] on input "Transit Time" at bounding box center [242, 144] width 43 height 11
type input "NaN"
type input "2"
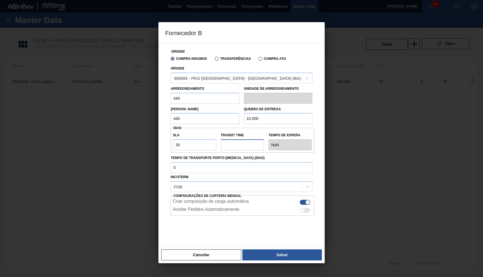
type input "32"
type input "2"
click at [261, 265] on div at bounding box center [241, 138] width 483 height 277
click at [268, 254] on button "Salvar" at bounding box center [281, 254] width 79 height 11
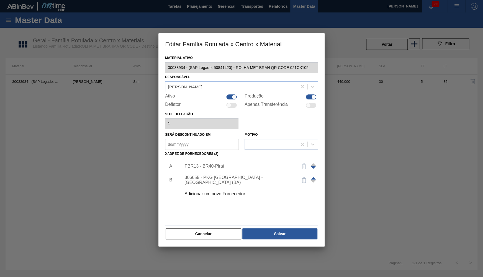
click at [304, 164] on img "button" at bounding box center [304, 166] width 7 height 7
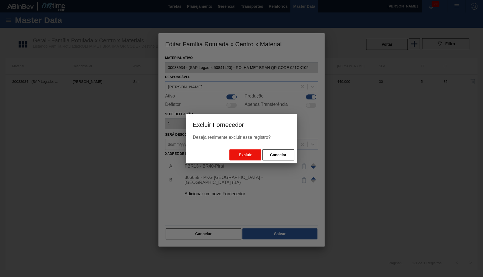
click at [256, 148] on div "Excluir Cancelar" at bounding box center [241, 154] width 111 height 17
click at [255, 150] on button "Excluir" at bounding box center [245, 154] width 32 height 11
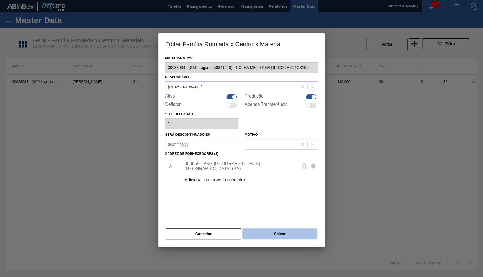
click at [280, 232] on button "Salvar" at bounding box center [279, 233] width 75 height 11
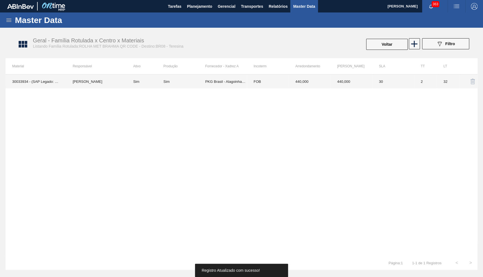
click at [61, 80] on td "30033934 - (SAP Legado: 50841420) - ROLHA MET BRAH QR CODE 021CX105" at bounding box center [36, 81] width 60 height 14
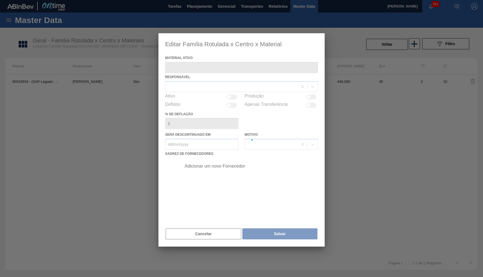
type ativo "30033934 - (SAP Legado: 50841420) - ROLHA MET BRAH QR CODE 021CX105"
checkbox input "true"
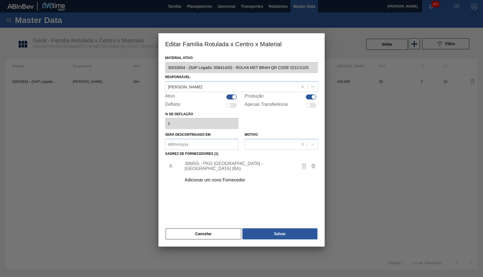
click at [206, 239] on div "Material ativo 30033934 - (SAP Legado: 50841420) - ROLHA MET BRAH QR CODE 021CX…" at bounding box center [241, 150] width 166 height 192
click at [209, 236] on button "Cancelar" at bounding box center [204, 233] width 76 height 11
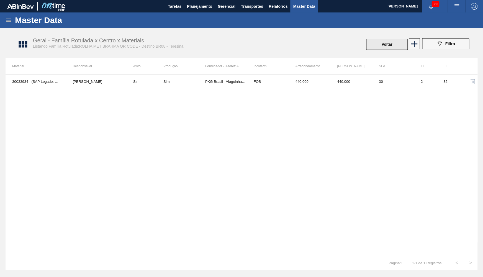
click at [384, 47] on button "Voltar" at bounding box center [387, 44] width 42 height 11
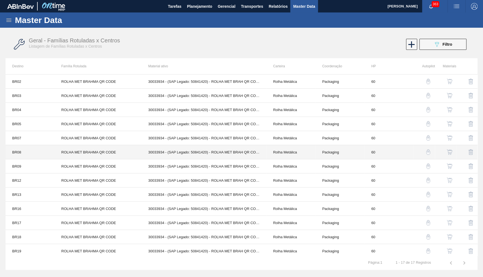
click at [168, 149] on td "30033934 - (SAP Legado: 50841420) - ROLHA MET BRAH QR CODE 021CX105" at bounding box center [204, 152] width 125 height 14
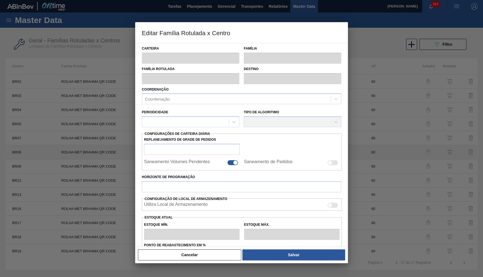
type input "Rolha Metálica"
type input "ROLHA MET BRAHMA QR CODE"
type input "BR08 - Teresina"
type input "60"
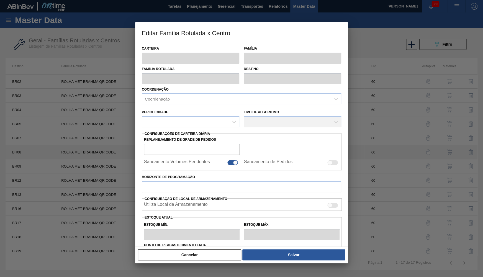
type input "0"
type input "100"
type input "0,000"
checkbox input "true"
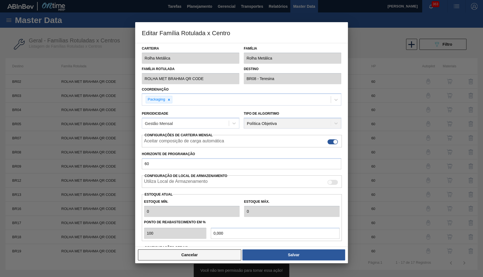
click at [192, 251] on button "Cancelar" at bounding box center [189, 254] width 103 height 11
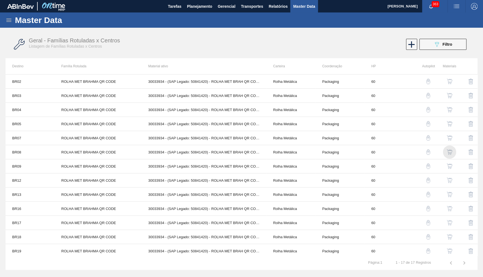
click at [448, 150] on img "button" at bounding box center [450, 152] width 6 height 6
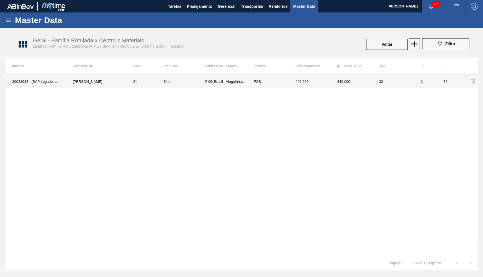
click at [433, 86] on td "2" at bounding box center [425, 81] width 23 height 14
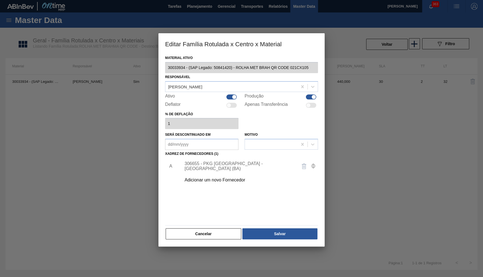
click at [253, 168] on div "306655 - PKG Brasil - Alagoinhas (BA)" at bounding box center [248, 166] width 140 height 14
click at [247, 164] on div "306655 - PKG Brasil - Alagoinhas (BA)" at bounding box center [238, 166] width 109 height 10
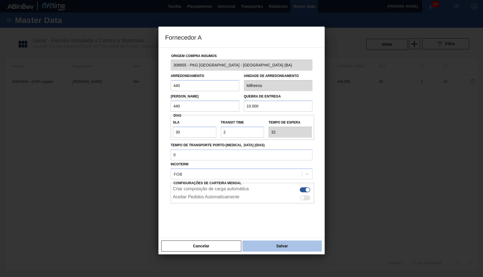
click at [269, 242] on button "Salvar" at bounding box center [281, 245] width 79 height 11
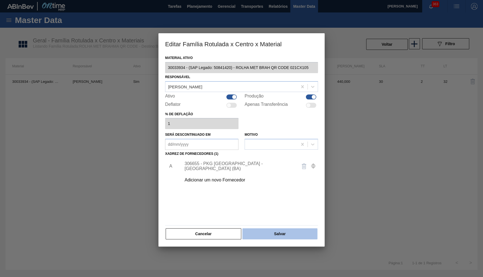
click at [263, 235] on button "Salvar" at bounding box center [279, 233] width 75 height 11
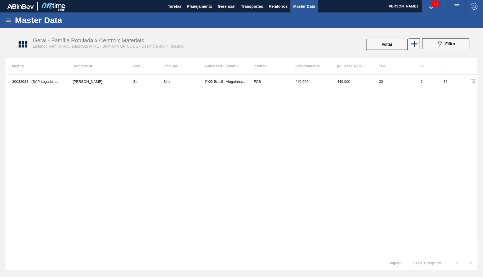
click at [78, 140] on div "30033934 - (SAP Legado: 50841420) - ROLHA MET BRAH QR CODE 021CX105 YASMIM FERR…" at bounding box center [242, 165] width 472 height 182
click at [395, 43] on button "Voltar" at bounding box center [387, 44] width 42 height 11
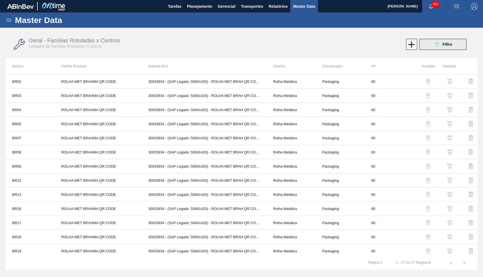
click at [444, 45] on span "Filtro" at bounding box center [447, 44] width 10 height 4
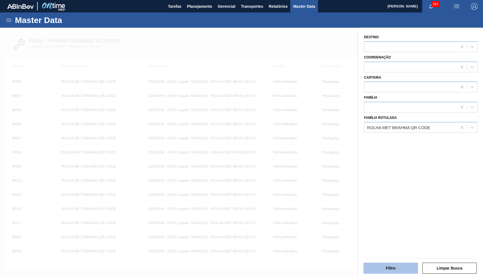
click at [405, 268] on button "Filtro" at bounding box center [390, 268] width 55 height 11
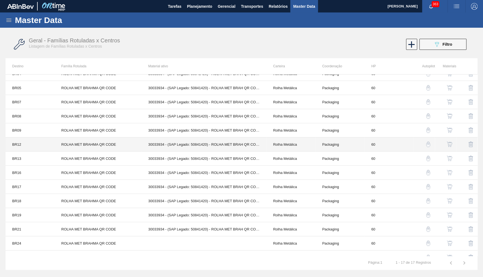
scroll to position [58, 0]
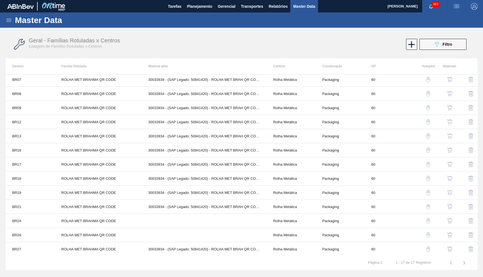
click at [453, 89] on button "button" at bounding box center [449, 93] width 13 height 13
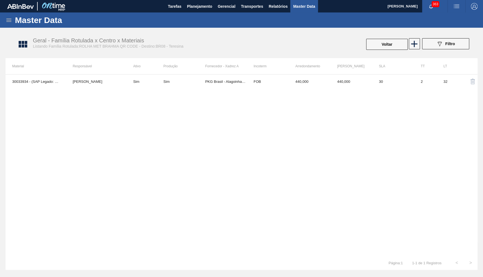
click at [302, 90] on div "30033934 - (SAP Legado: 50841420) - ROLHA MET BRAH QR CODE 021CX105 YASMIM FERR…" at bounding box center [242, 165] width 472 height 182
click at [279, 84] on td "FOB" at bounding box center [268, 81] width 42 height 14
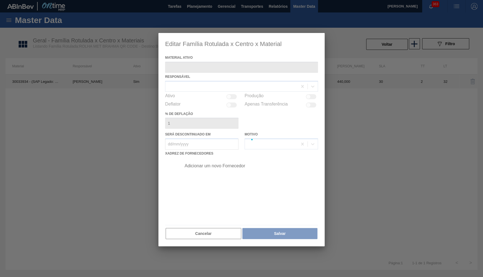
type ativo "30033934 - (SAP Legado: 50841420) - ROLHA MET BRAH QR CODE 021CX105"
checkbox input "true"
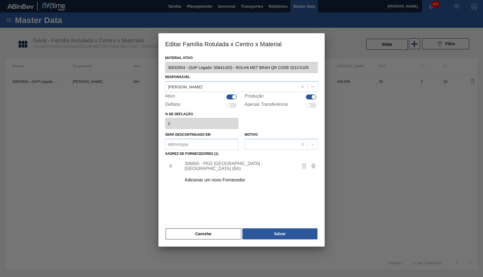
click at [231, 166] on div "306655 - PKG Brasil - Alagoinhas (BA)" at bounding box center [238, 166] width 109 height 10
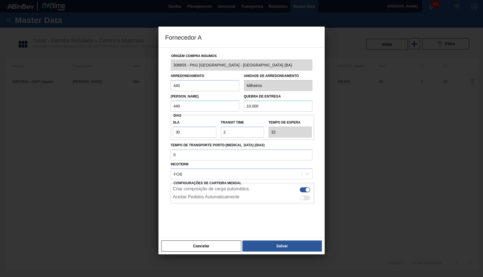
click at [258, 249] on div "Cancelar Salvar" at bounding box center [241, 246] width 166 height 17
click at [259, 245] on button "Salvar" at bounding box center [281, 245] width 79 height 11
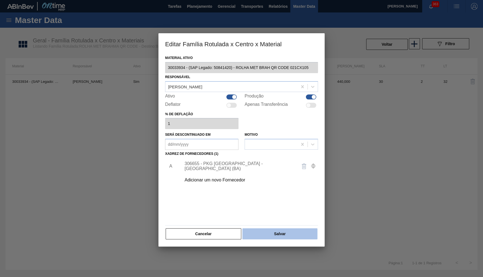
click at [289, 232] on button "Salvar" at bounding box center [279, 233] width 75 height 11
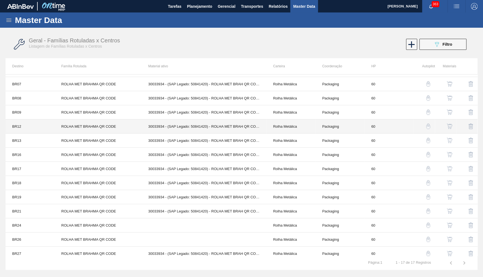
scroll to position [58, 0]
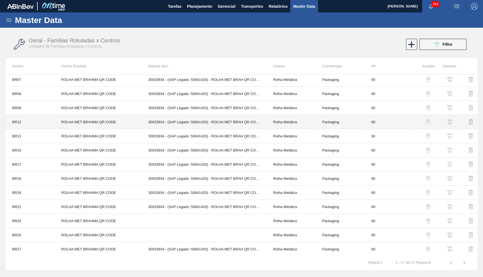
click at [203, 120] on td "30033934 - (SAP Legado: 50841420) - ROLHA MET BRAH QR CODE 021CX105" at bounding box center [204, 122] width 125 height 14
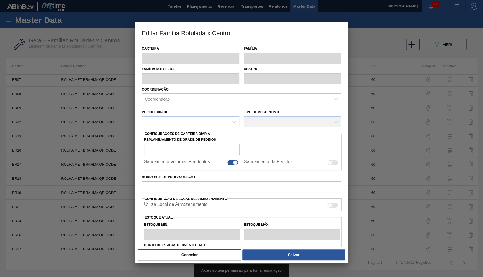
type input "Rolha Metálica"
type input "ROLHA MET BRAHMA QR CODE"
type input "BR12 - Cebrasa"
type input "60"
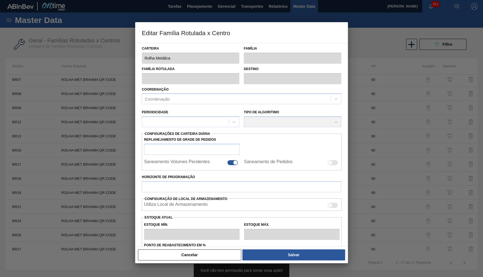
type input "0"
type input "100"
type input "0,000"
checkbox input "true"
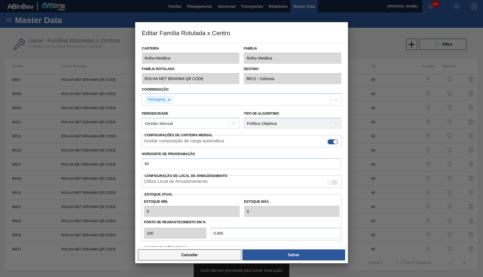
click at [200, 257] on button "Cancelar" at bounding box center [189, 254] width 103 height 11
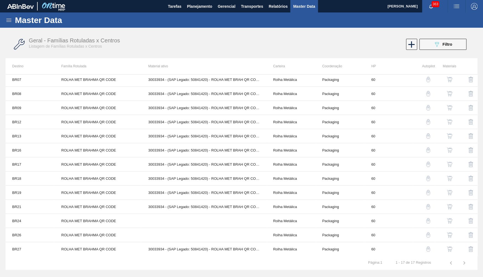
click at [450, 127] on button "button" at bounding box center [449, 121] width 13 height 13
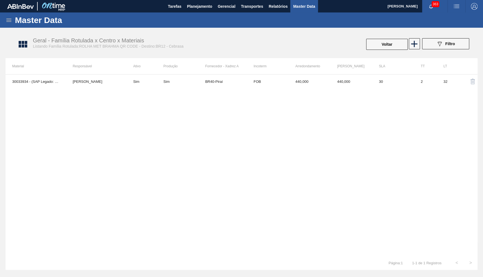
click at [178, 73] on th "Produção" at bounding box center [184, 66] width 42 height 16
click at [179, 74] on th "Produção" at bounding box center [184, 66] width 42 height 16
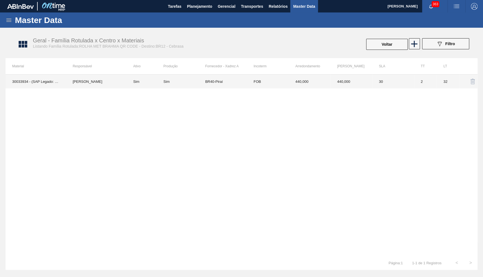
click at [187, 79] on td "Sim" at bounding box center [184, 81] width 42 height 14
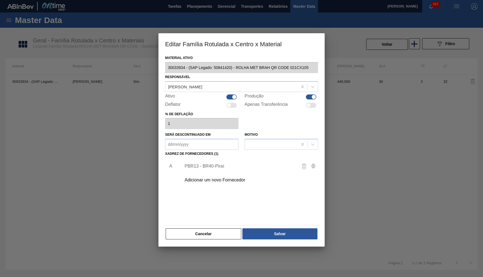
click at [216, 178] on div "Adicionar um novo Fornecedor" at bounding box center [238, 180] width 109 height 5
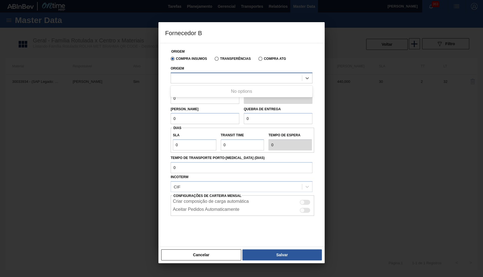
click at [217, 74] on div at bounding box center [236, 78] width 131 height 8
click at [198, 240] on div "Origem Compra Insumos Transferências Compra ATG Origem Arredondamento 0 Unidade…" at bounding box center [241, 145] width 166 height 204
click at [202, 248] on div "Cancelar Salvar" at bounding box center [241, 254] width 166 height 17
click at [145, 115] on div at bounding box center [241, 138] width 483 height 277
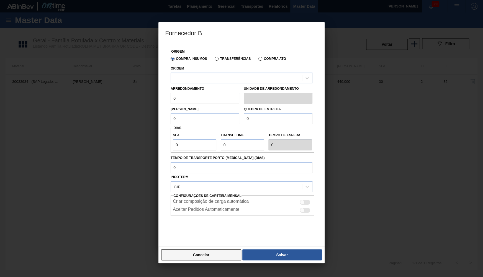
click at [196, 253] on button "Cancelar" at bounding box center [201, 254] width 80 height 11
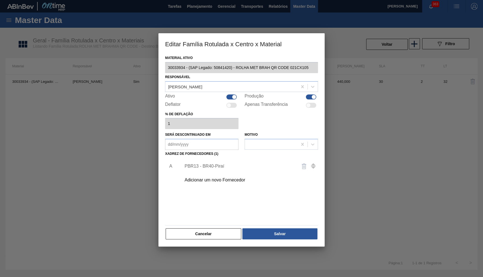
click at [195, 214] on div "A PBR13 - BR40-Piraí Adicionar um novo Fornecedor" at bounding box center [241, 190] width 153 height 65
drag, startPoint x: 199, startPoint y: 220, endPoint x: 205, endPoint y: 225, distance: 7.5
click at [200, 221] on div "Material ativo 30033934 - (SAP Legado: 50841420) - ROLHA MET BRAH QR CODE 021CX…" at bounding box center [241, 147] width 153 height 186
click at [208, 232] on button "Cancelar" at bounding box center [204, 233] width 76 height 11
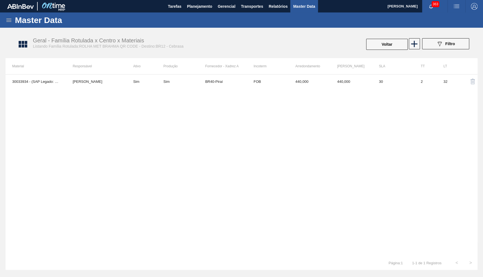
click at [83, 100] on div "30033934 - (SAP Legado: 50841420) - ROLHA MET BRAH QR CODE 021CX105 YASMIM FERR…" at bounding box center [242, 165] width 472 height 182
click at [380, 44] on button "Voltar" at bounding box center [387, 44] width 42 height 11
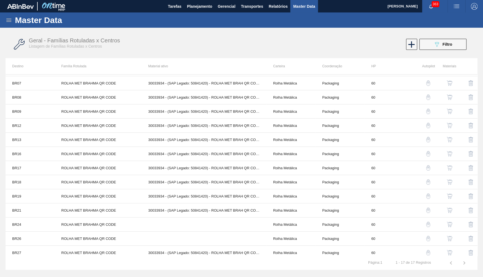
scroll to position [58, 0]
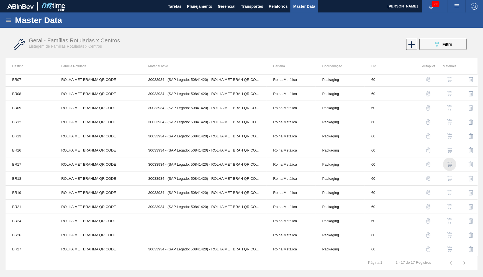
click at [451, 163] on img "button" at bounding box center [450, 164] width 6 height 6
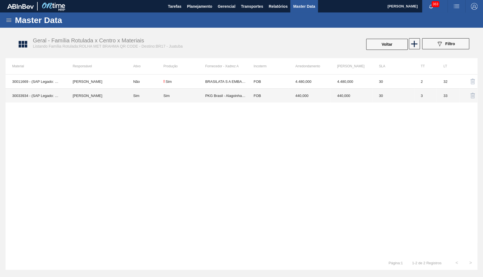
click at [230, 96] on td "PKG Brasil - Alagoinhas (BA)" at bounding box center [226, 96] width 42 height 14
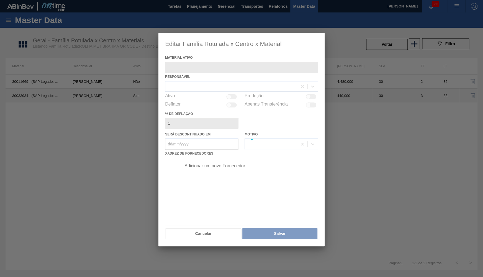
type ativo "30033934 - (SAP Legado: 50841420) - ROLHA MET BRAH QR CODE 021CX105"
checkbox input "true"
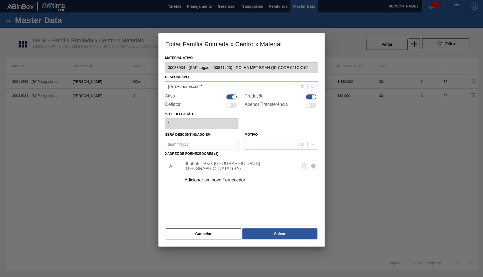
click at [246, 164] on div "306655 - PKG Brasil - Alagoinhas (BA)" at bounding box center [238, 166] width 109 height 10
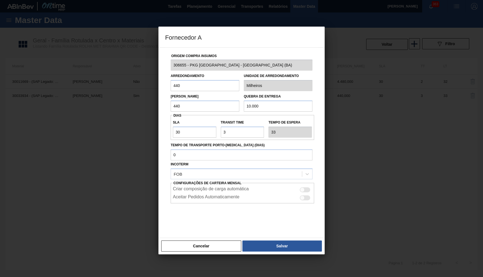
click at [307, 193] on div "Aceitar Pedidos Automaticamente" at bounding box center [242, 197] width 143 height 8
click at [306, 187] on div at bounding box center [305, 189] width 11 height 5
checkbox input "true"
click at [299, 248] on button "Salvar" at bounding box center [281, 245] width 79 height 11
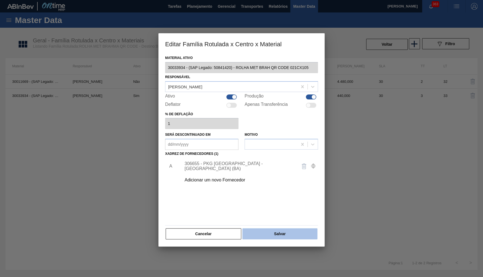
click at [284, 230] on button "Salvar" at bounding box center [279, 233] width 75 height 11
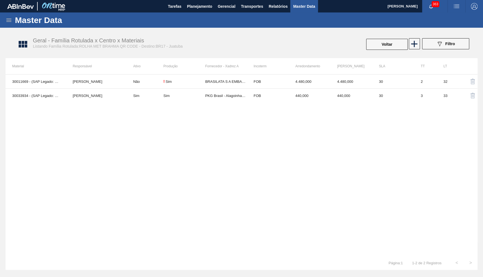
click at [126, 139] on div "30011669 - (SAP Legado: 50795183) - ROLHA MET BRAHMA QR CODE 0,21CX10,5MIL YASM…" at bounding box center [242, 165] width 472 height 182
click at [378, 47] on button "Voltar" at bounding box center [387, 44] width 42 height 11
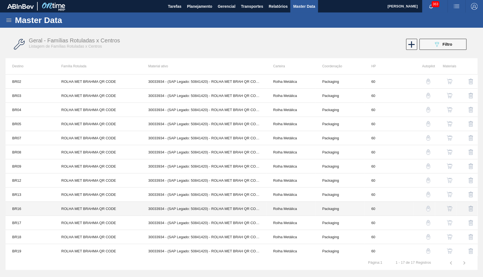
scroll to position [58, 0]
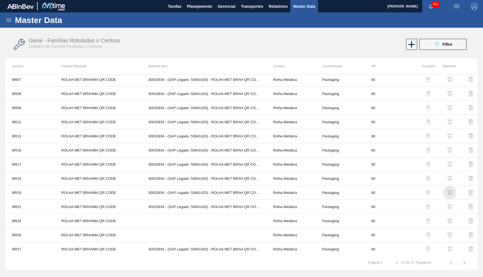
click at [448, 191] on img "button" at bounding box center [450, 193] width 6 height 6
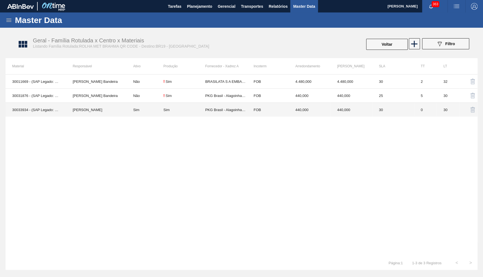
click at [230, 115] on td "PKG Brasil - Alagoinhas (BA)" at bounding box center [226, 110] width 42 height 14
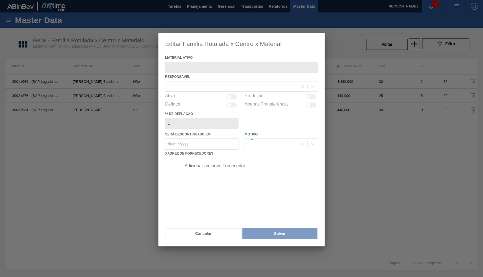
type ativo "30033934 - (SAP Legado: 50841420) - ROLHA MET BRAH QR CODE 021CX105"
checkbox input "true"
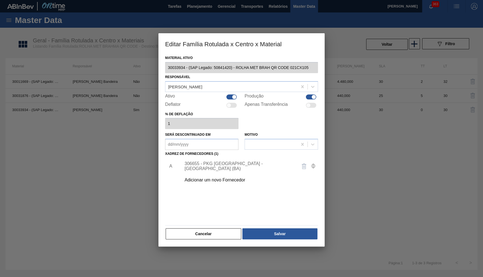
click at [229, 166] on div "306655 - PKG Brasil - Alagoinhas (BA)" at bounding box center [248, 166] width 140 height 14
click at [254, 163] on div "306655 - PKG Brasil - Alagoinhas (BA)" at bounding box center [238, 166] width 109 height 10
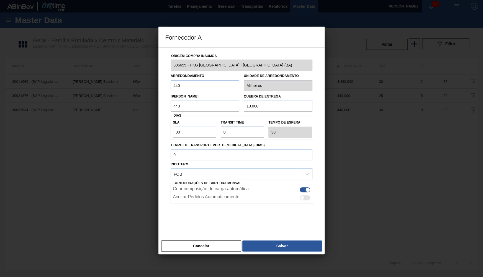
drag, startPoint x: 218, startPoint y: 128, endPoint x: 153, endPoint y: 120, distance: 66.4
click at [221, 127] on input "Transit Time" at bounding box center [242, 132] width 43 height 11
click at [257, 244] on button "Salvar" at bounding box center [281, 245] width 79 height 11
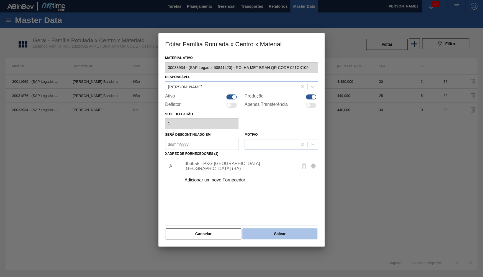
click at [294, 231] on button "Salvar" at bounding box center [279, 233] width 75 height 11
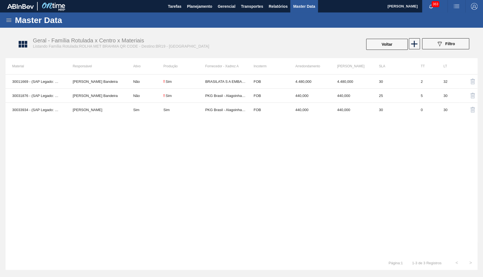
click at [398, 52] on div "Geral - Família Rotulada x Centro x Materiais Listando Família Rotulada:ROLHA M…" at bounding box center [244, 44] width 472 height 21
click at [392, 48] on button "Voltar" at bounding box center [387, 44] width 42 height 11
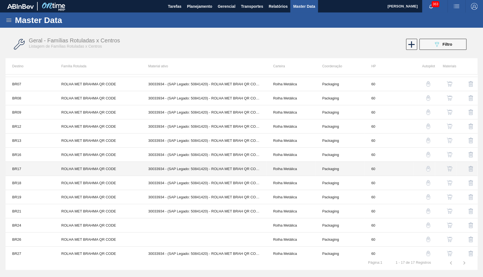
scroll to position [58, 0]
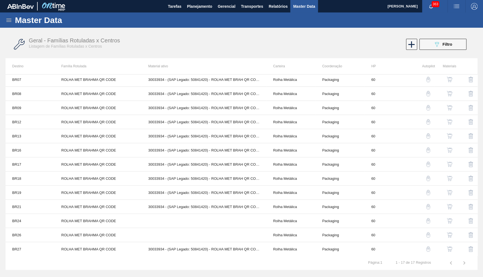
click at [118, 46] on div "Geral - Famílias Rotuladas x Centros Listagem de Famílias Rotuladas x Centros" at bounding box center [140, 42] width 222 height 11
click at [455, 190] on button "button" at bounding box center [449, 192] width 13 height 13
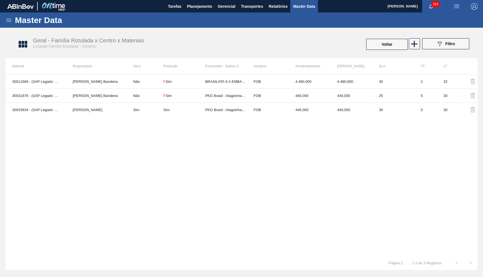
click at [259, 117] on div "30011669 - (SAP Legado: 50795183) - ROLHA MET BRAHMA QR CODE 0,21CX10,5MIL Leti…" at bounding box center [242, 165] width 472 height 182
click at [258, 114] on td "FOB" at bounding box center [268, 110] width 42 height 14
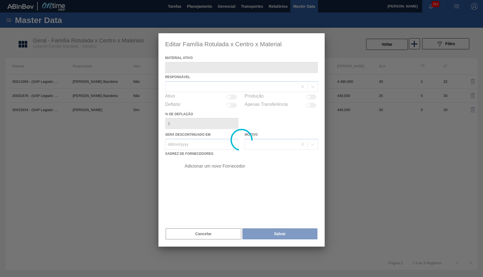
type ativo "30033934 - (SAP Legado: 50841420) - ROLHA MET BRAH QR CODE 021CX105"
checkbox input "true"
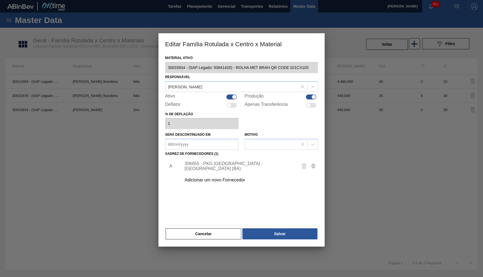
click at [210, 166] on div "306655 - PKG Brasil - Alagoinhas (BA)" at bounding box center [238, 166] width 109 height 10
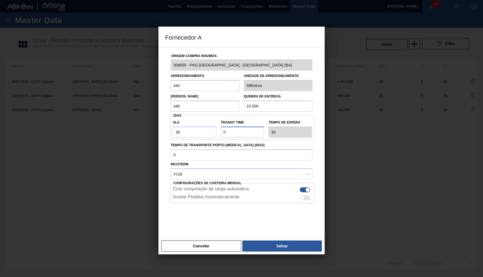
drag, startPoint x: 230, startPoint y: 130, endPoint x: 211, endPoint y: 128, distance: 18.9
click at [221, 128] on input "Transit Time" at bounding box center [242, 132] width 43 height 11
type input "3"
type input "33"
type input "3"
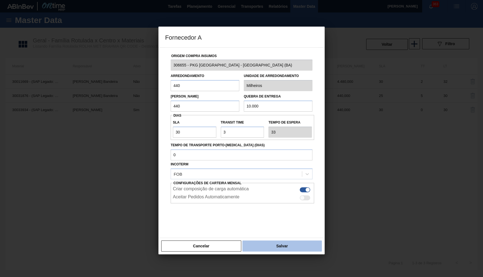
click at [266, 241] on button "Salvar" at bounding box center [281, 245] width 79 height 11
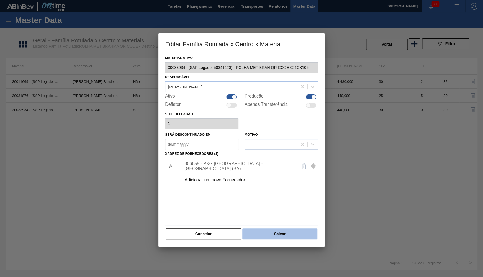
click at [265, 232] on button "Salvar" at bounding box center [279, 233] width 75 height 11
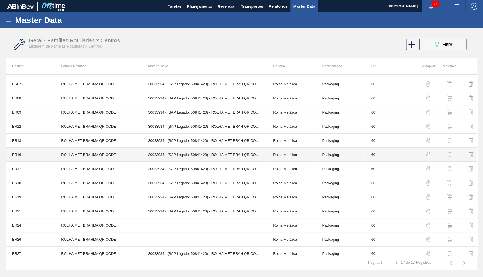
scroll to position [58, 0]
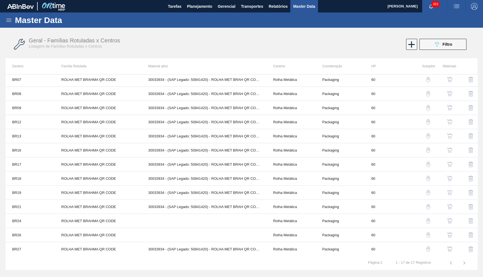
click at [90, 49] on div "Geral - Famílias Rotuladas x Centros Listagem de Famílias Rotuladas x Centros 0…" at bounding box center [242, 44] width 472 height 21
click at [452, 206] on img "button" at bounding box center [450, 207] width 6 height 6
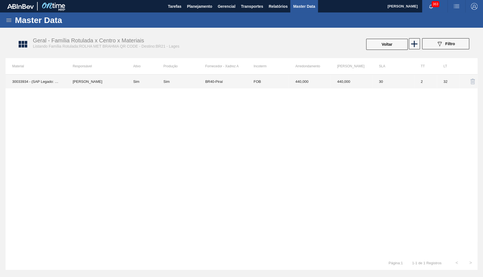
click at [164, 80] on div "Sim" at bounding box center [166, 81] width 6 height 4
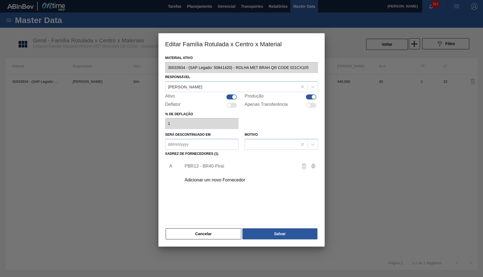
click at [206, 169] on div "PBR13 - BR40-Piraí" at bounding box center [248, 166] width 140 height 14
click at [206, 178] on div "Adicionar um novo Fornecedor" at bounding box center [238, 180] width 109 height 5
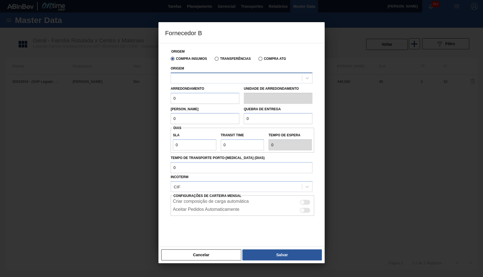
click at [200, 78] on div at bounding box center [236, 78] width 131 height 8
click at [199, 79] on div at bounding box center [236, 78] width 131 height 8
click at [196, 254] on button "Cancelar" at bounding box center [201, 254] width 80 height 11
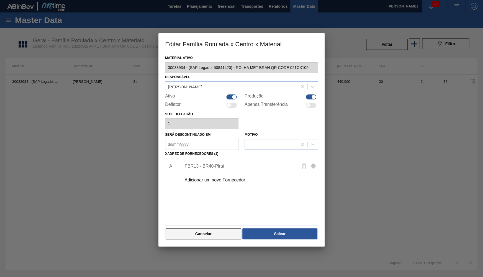
click at [205, 228] on button "Cancelar" at bounding box center [204, 233] width 76 height 11
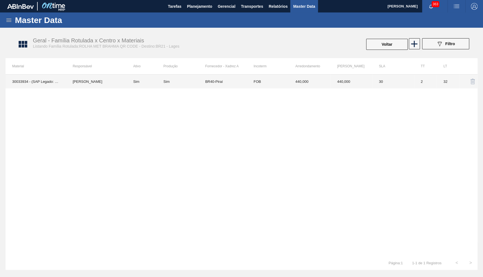
click at [431, 79] on td "2" at bounding box center [425, 81] width 23 height 14
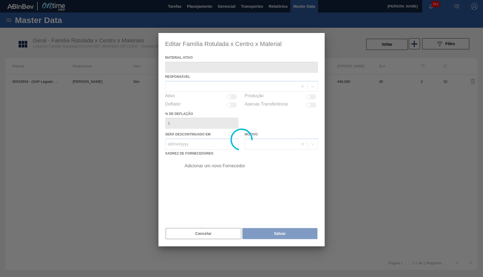
type ativo "30033934 - (SAP Legado: 50841420) - ROLHA MET BRAH QR CODE 021CX105"
checkbox input "true"
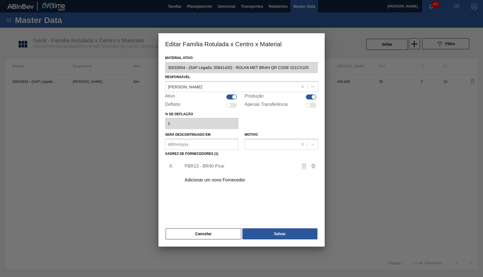
click at [216, 178] on div "Adicionar um novo Fornecedor" at bounding box center [238, 180] width 109 height 5
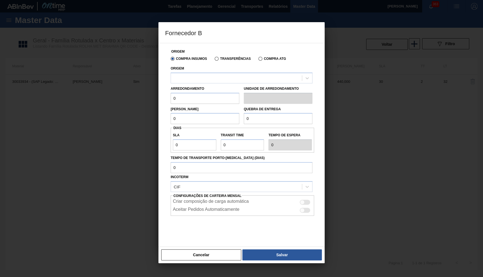
click at [217, 87] on div "Arredondamento 0" at bounding box center [205, 94] width 69 height 19
click at [218, 75] on div at bounding box center [236, 78] width 131 height 8
click at [201, 248] on div "Cancelar Salvar" at bounding box center [241, 254] width 166 height 17
click at [210, 248] on div "Cancelar Salvar" at bounding box center [241, 254] width 166 height 17
drag, startPoint x: 201, startPoint y: 248, endPoint x: 194, endPoint y: 259, distance: 12.7
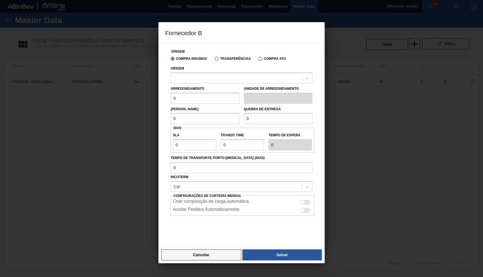
click at [202, 248] on div "Cancelar Salvar" at bounding box center [241, 254] width 166 height 17
click at [194, 259] on button "Cancelar" at bounding box center [201, 254] width 80 height 11
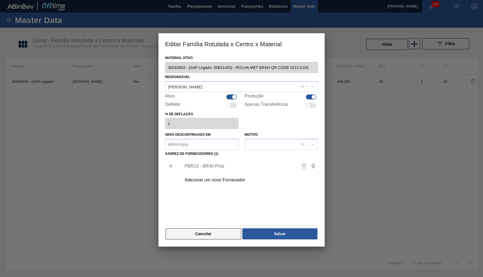
click at [200, 228] on button "Cancelar" at bounding box center [204, 233] width 76 height 11
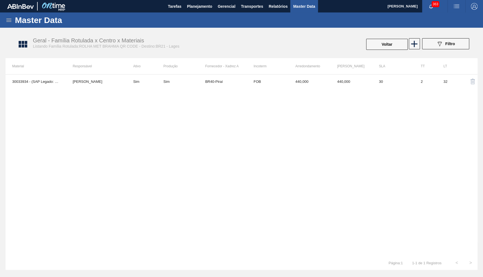
click at [193, 142] on div "30033934 - (SAP Legado: 50841420) - ROLHA MET BRAH QR CODE 021CX105 YASMIM FERR…" at bounding box center [242, 165] width 472 height 182
click at [402, 45] on button "Voltar" at bounding box center [387, 44] width 42 height 11
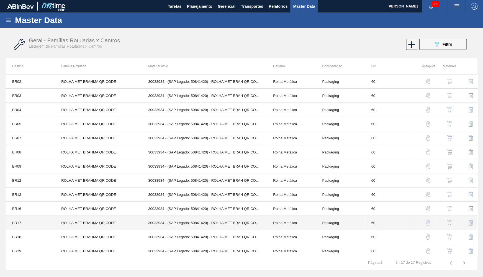
scroll to position [58, 0]
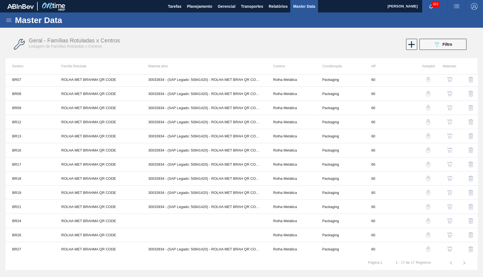
click at [449, 235] on img "button" at bounding box center [450, 235] width 6 height 6
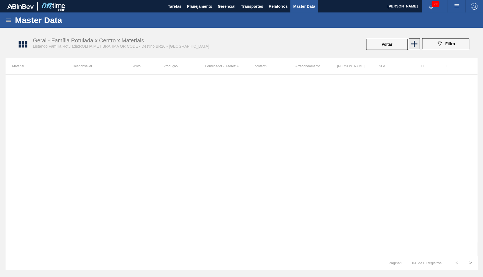
click at [409, 47] on icon at bounding box center [414, 43] width 11 height 11
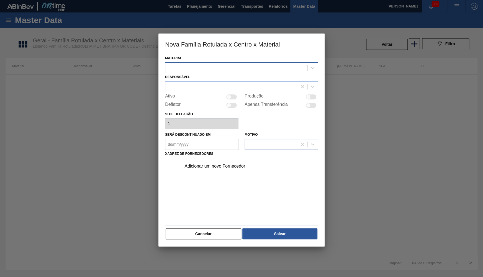
click at [228, 65] on div at bounding box center [236, 68] width 142 height 8
click at [219, 79] on div "No options" at bounding box center [241, 80] width 153 height 9
click at [187, 235] on button "Cancelar" at bounding box center [204, 233] width 76 height 11
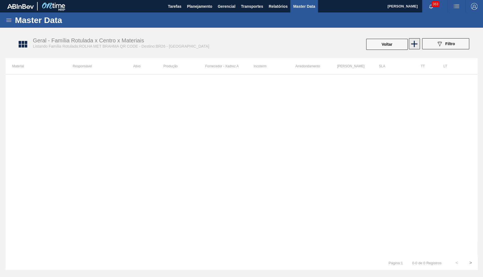
click at [415, 45] on icon at bounding box center [414, 43] width 11 height 11
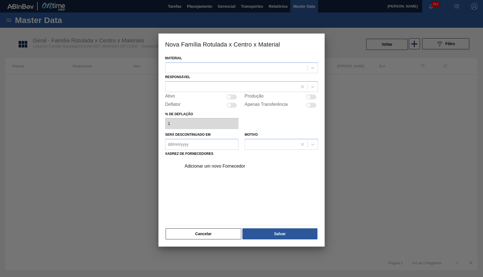
click at [205, 55] on div "Material" at bounding box center [241, 63] width 153 height 19
click at [205, 65] on div at bounding box center [236, 68] width 142 height 8
click at [203, 224] on div "Material Use Up and Down to choose options, press Enter to select the currently…" at bounding box center [241, 147] width 153 height 186
click at [207, 239] on div "Material Responsável Ativo Produção Deflator Apenas Transferência % de deflação…" at bounding box center [241, 150] width 166 height 192
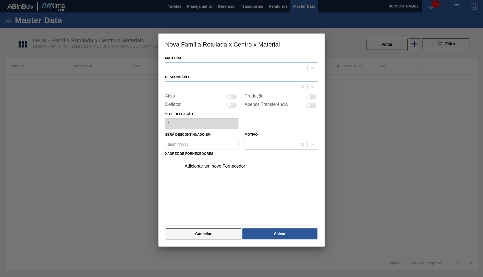
click at [205, 231] on button "Cancelar" at bounding box center [204, 233] width 76 height 11
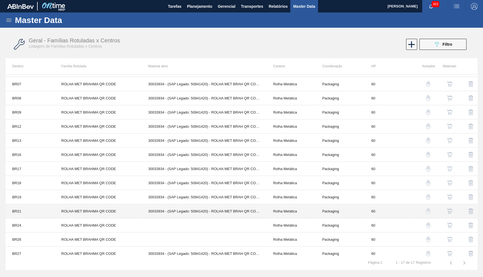
scroll to position [58, 0]
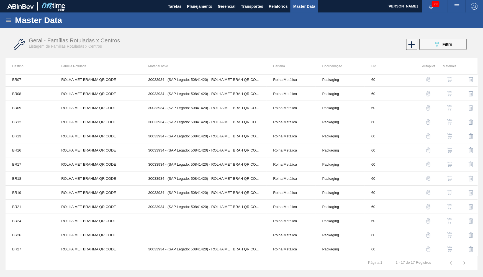
click at [81, 259] on tr "1 - 17 de 17 Registros Página : 1" at bounding box center [242, 263] width 472 height 14
drag, startPoint x: 48, startPoint y: 258, endPoint x: 40, endPoint y: 291, distance: 34.1
click at [448, 220] on img "button" at bounding box center [450, 221] width 6 height 6
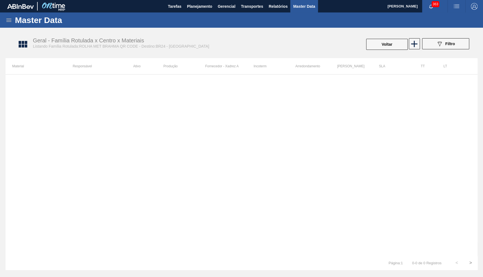
click at [255, 79] on div at bounding box center [242, 165] width 472 height 182
click at [418, 44] on icon at bounding box center [414, 43] width 11 height 11
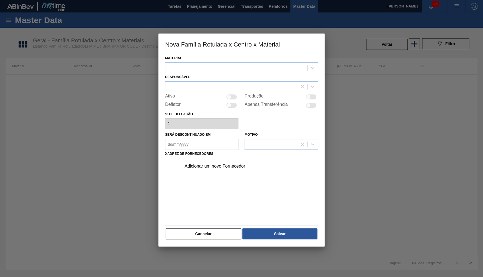
click at [164, 69] on div "Material Responsável Ativo Produção Deflator Apenas Transferência % de deflação…" at bounding box center [241, 150] width 166 height 192
click at [187, 65] on div at bounding box center [236, 68] width 142 height 8
click at [217, 230] on button "Cancelar" at bounding box center [204, 233] width 76 height 11
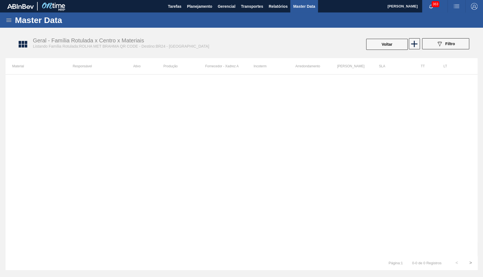
click at [226, 217] on div at bounding box center [242, 165] width 472 height 182
click at [61, 143] on div at bounding box center [242, 165] width 472 height 182
click at [5, 24] on div "Master Data" at bounding box center [241, 19] width 483 height 15
click at [7, 24] on div "Master Data" at bounding box center [241, 19] width 483 height 15
click at [200, 7] on span "Planejamento" at bounding box center [199, 6] width 25 height 7
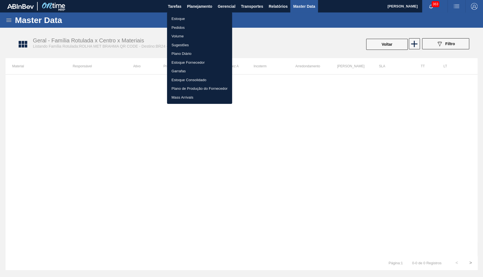
click at [193, 13] on ul "Estoque Pedidos Volume Sugestões Plano Diário Estoque Fornecedor Garrafas Estoq…" at bounding box center [199, 58] width 65 height 92
click at [198, 16] on li "Estoque" at bounding box center [199, 18] width 65 height 9
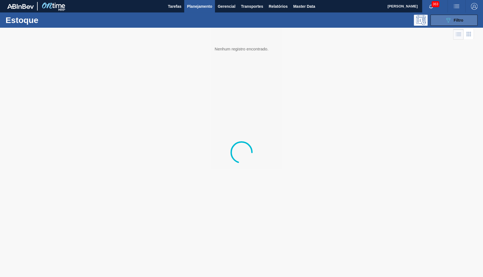
click at [450, 20] on icon "089F7B8B-B2A5-4AFE-B5C0-19BA573D28AC" at bounding box center [448, 20] width 7 height 7
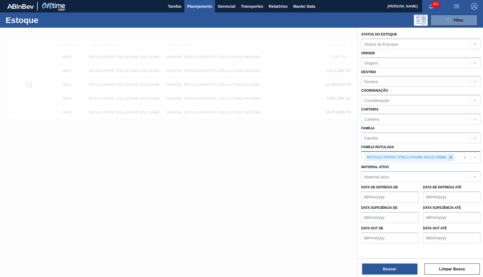
click at [453, 154] on div at bounding box center [450, 157] width 6 height 7
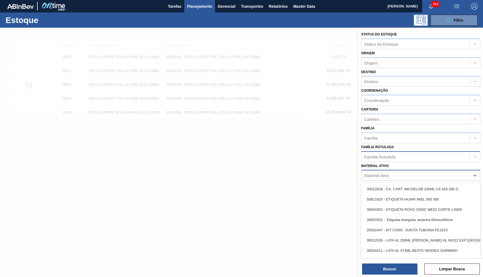
click at [415, 171] on div "Material ativo" at bounding box center [415, 175] width 108 height 8
paste ativo "30019112"
type ativo "30019112"
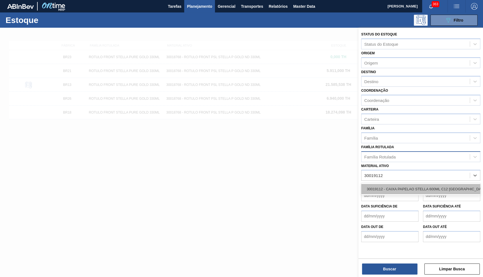
click at [393, 184] on div "30019112 - CAIXA PAPELAO STELLA 600ML C12 PARAGUAI" at bounding box center [420, 189] width 119 height 10
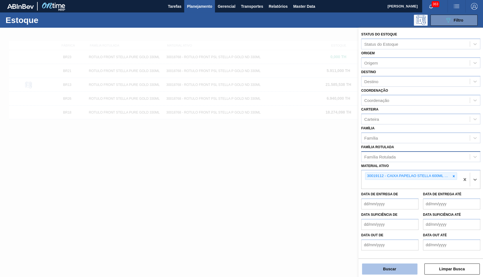
click at [387, 267] on button "Buscar" at bounding box center [389, 268] width 55 height 11
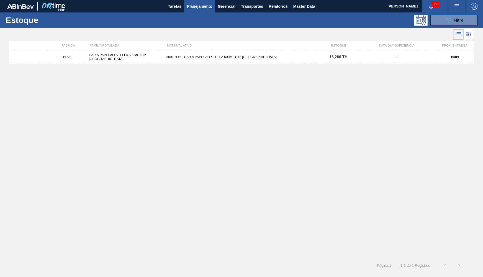
click at [170, 51] on div "BR23 CAIXA PAPELAO STELLA 600ML C12 PARAGUAI 30019112 - CAIXA PAPELAO STELLA 60…" at bounding box center [241, 57] width 465 height 14
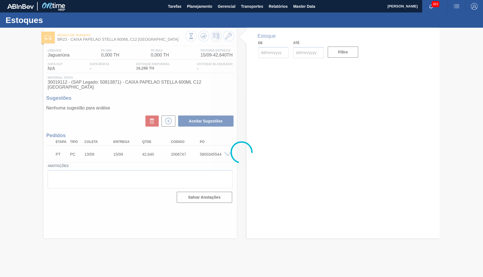
type input "15/09/2025"
type input "30/11/2025"
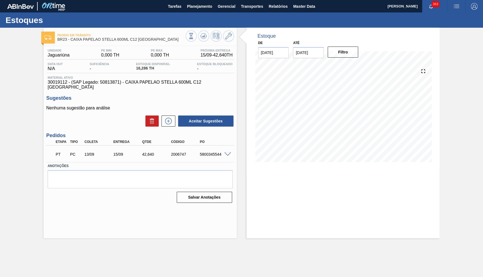
click at [227, 152] on div "5800345544" at bounding box center [214, 154] width 32 height 4
click at [227, 152] on span at bounding box center [227, 154] width 7 height 4
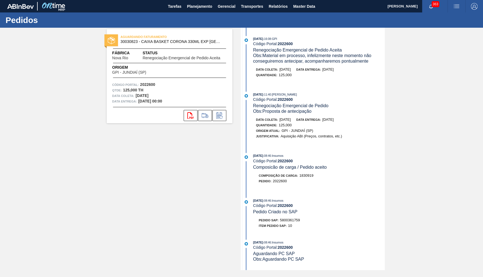
click at [168, 38] on span "AGUARDANDO FATURAMENTO" at bounding box center [159, 37] width 78 height 6
click at [142, 55] on span "Fábrica" at bounding box center [127, 53] width 30 height 6
click at [131, 62] on div "AGUARDANDO FATURAMENTO 30030823 - CAIXA BASKET CORONA 330ML EXP BOLIVIA Fábrica…" at bounding box center [170, 76] width 126 height 94
click at [172, 42] on span "30030823 - CAIXA BASKET CORONA 330ML EXP BOLIVIA" at bounding box center [170, 42] width 101 height 4
click at [129, 36] on span "AGUARDANDO FATURAMENTO" at bounding box center [159, 37] width 78 height 6
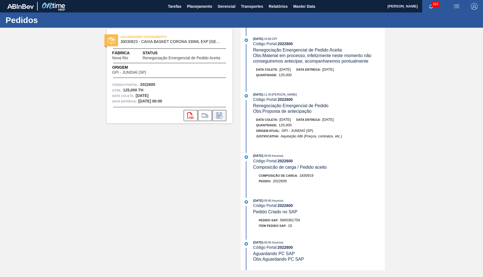
click at [223, 117] on icon at bounding box center [219, 115] width 9 height 7
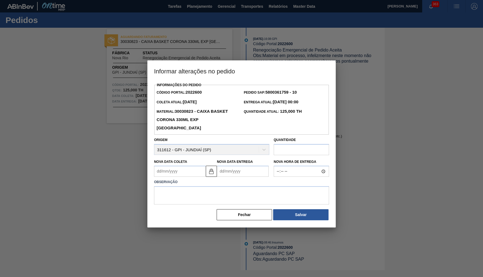
click at [298, 144] on input "text" at bounding box center [301, 149] width 55 height 11
click at [140, 161] on div at bounding box center [241, 138] width 483 height 277
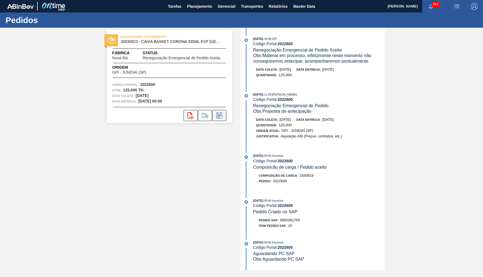
click at [217, 114] on icon at bounding box center [219, 115] width 9 height 7
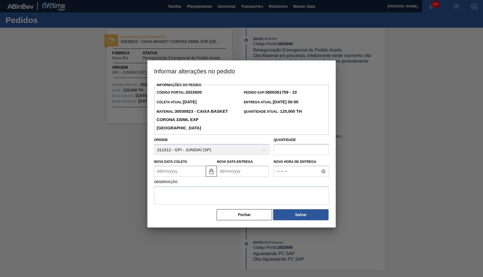
click at [236, 158] on div "Nova Data Entrega" at bounding box center [243, 167] width 52 height 19
click at [244, 160] on label "Nova Data Entrega" at bounding box center [235, 162] width 36 height 4
click at [244, 166] on Entrega2022600 "Nova Data Entrega" at bounding box center [243, 171] width 52 height 11
click at [251, 166] on Entrega2022600 "Nova Data Entrega" at bounding box center [243, 171] width 52 height 11
type Coleta2022600 "31/08/2025"
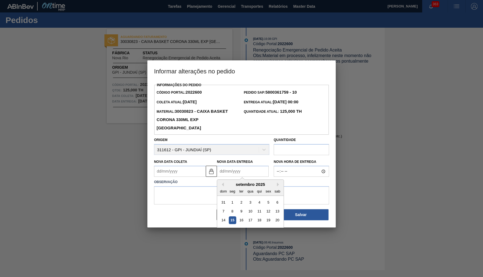
type Entrega2022600 "2"
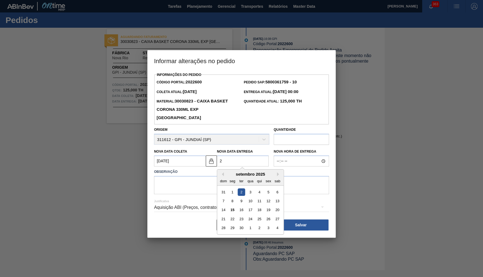
type Coleta2022600 "20/09/2025"
type Entrega2022600 "22/09/2025"
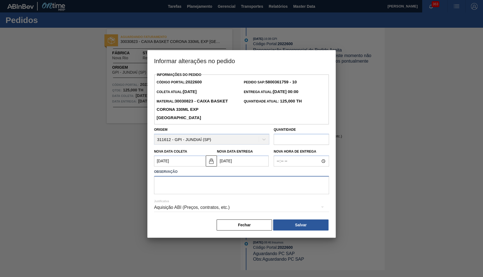
click at [199, 178] on textarea at bounding box center [241, 185] width 175 height 18
type textarea "Ajuste de data"
click at [309, 219] on button "Salvar" at bounding box center [300, 224] width 55 height 11
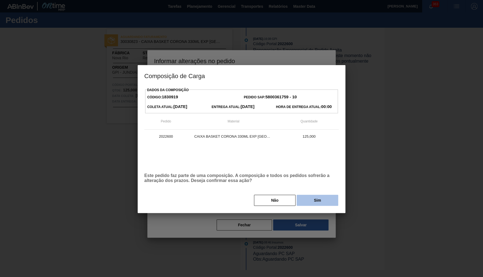
click at [317, 202] on button "Sim" at bounding box center [318, 200] width 42 height 11
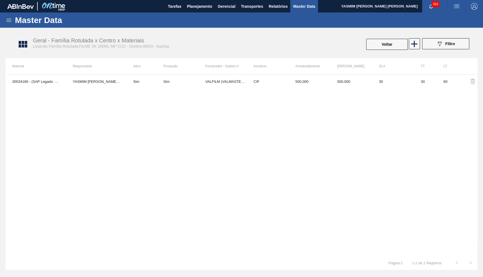
click at [199, 14] on div "Master Data" at bounding box center [241, 19] width 483 height 15
click at [197, 5] on span "Planejamento" at bounding box center [199, 6] width 25 height 7
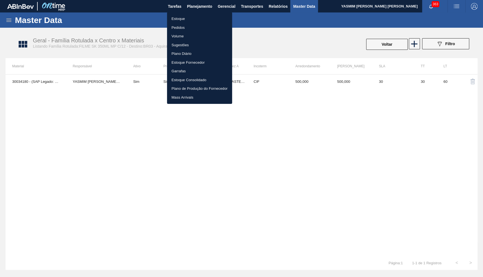
click at [186, 23] on li "Pedidos" at bounding box center [199, 27] width 65 height 9
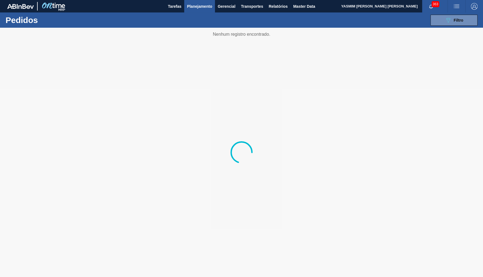
click at [210, 6] on span "Planejamento" at bounding box center [199, 6] width 25 height 7
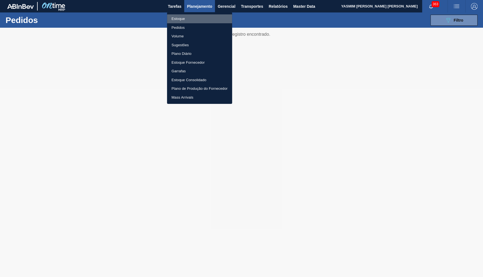
click at [193, 18] on li "Estoque" at bounding box center [199, 18] width 65 height 9
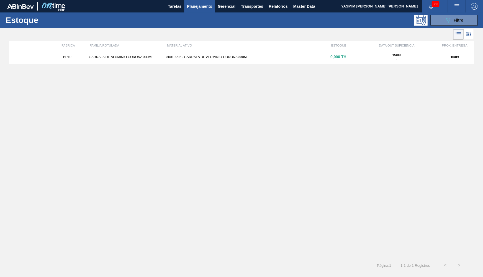
click at [197, 10] on button "Planejamento" at bounding box center [199, 6] width 31 height 12
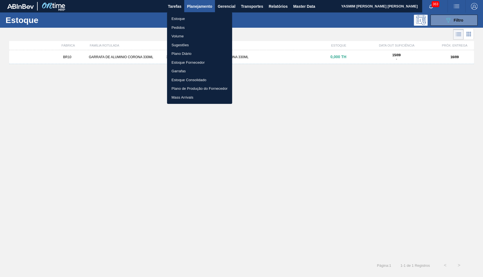
click at [441, 22] on div at bounding box center [241, 138] width 483 height 277
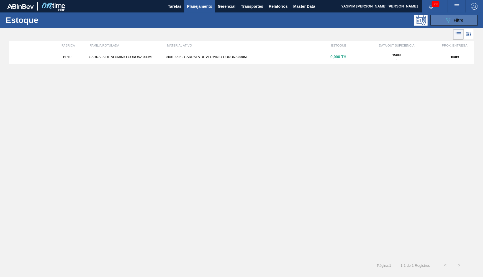
click at [442, 22] on button "089F7B8B-B2A5-4AFE-B5C0-19BA573D28AC Filtro" at bounding box center [453, 20] width 47 height 11
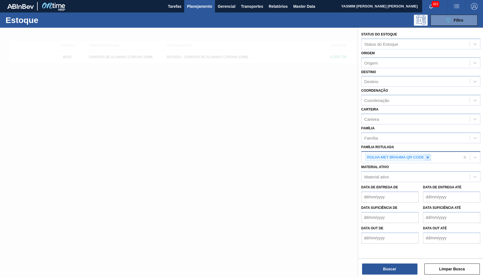
click at [428, 154] on div at bounding box center [428, 157] width 6 height 7
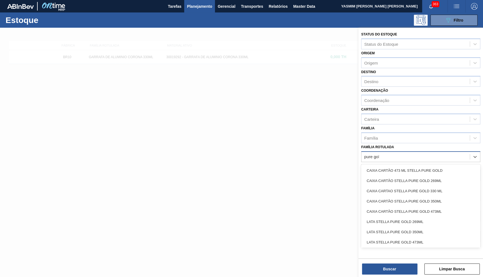
type Rotulada "pure gold"
drag, startPoint x: 408, startPoint y: 214, endPoint x: 402, endPoint y: 255, distance: 41.2
click at [408, 215] on div "ROTULO FRONT STELLA PURE GOLD 330ML" at bounding box center [420, 220] width 119 height 10
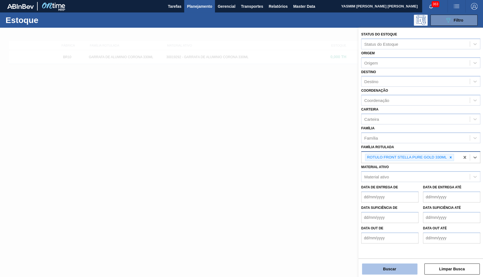
click at [399, 268] on button "Buscar" at bounding box center [389, 268] width 55 height 11
